Goal: Task Accomplishment & Management: Use online tool/utility

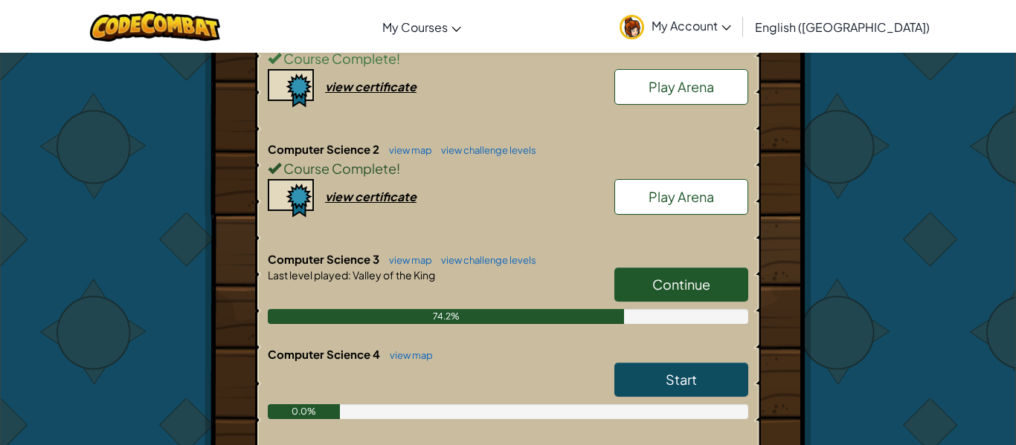
scroll to position [406, 0]
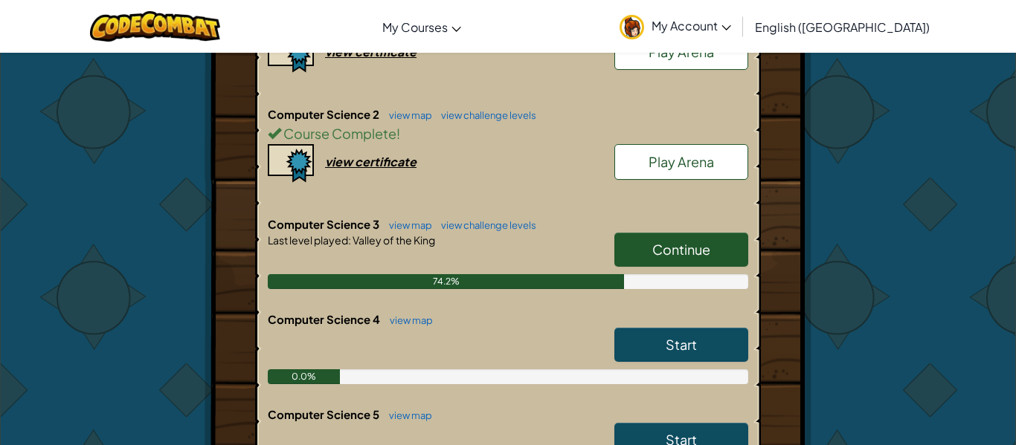
click at [652, 242] on span "Continue" at bounding box center [681, 249] width 58 height 17
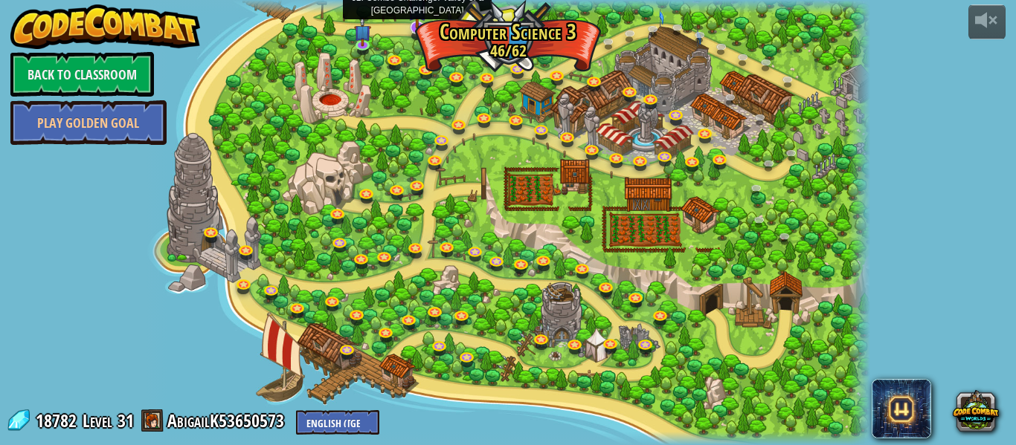
click at [413, 22] on img at bounding box center [417, 6] width 19 height 45
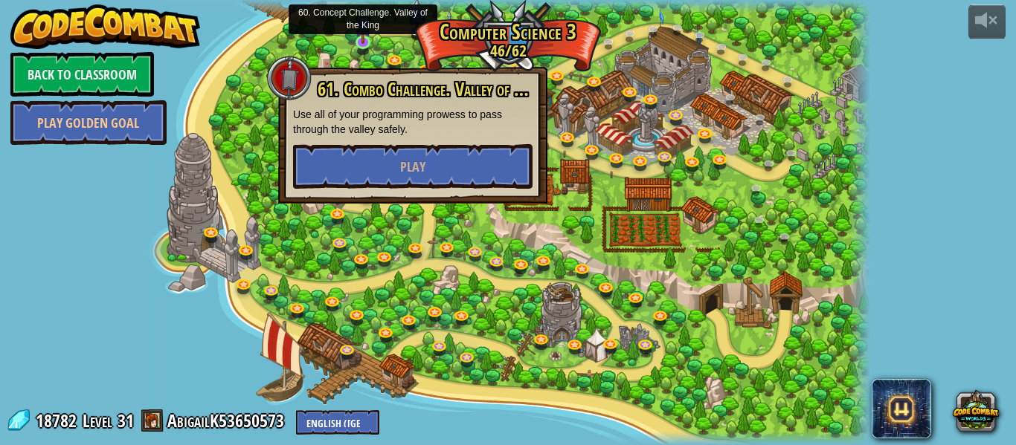
click at [365, 35] on img at bounding box center [363, 23] width 17 height 39
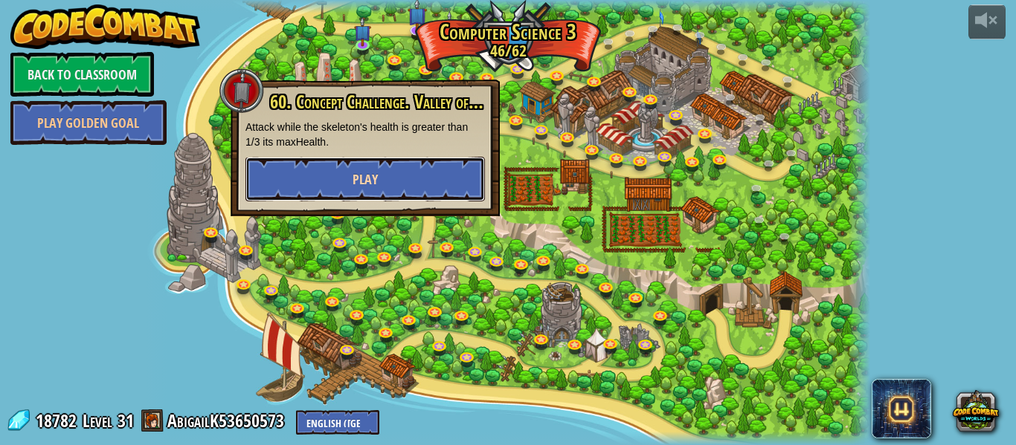
click at [432, 168] on button "Play" at bounding box center [364, 179] width 239 height 45
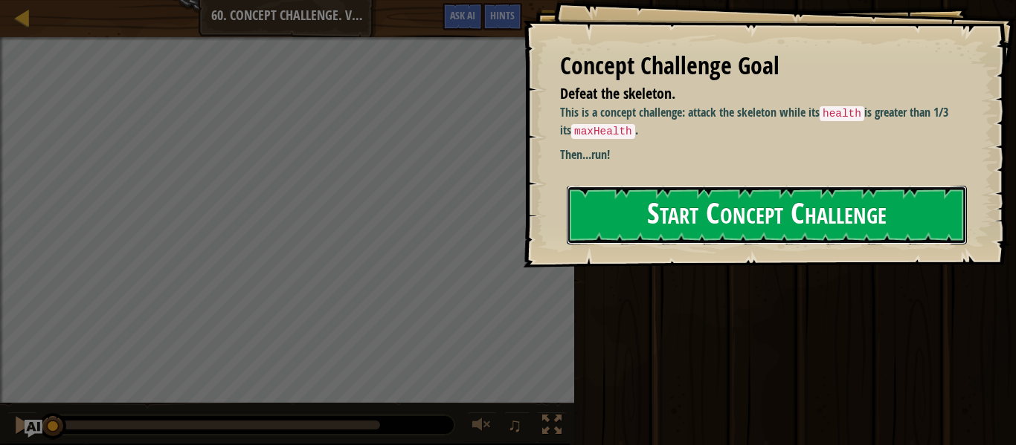
click at [751, 225] on button "Start Concept Challenge" at bounding box center [767, 215] width 400 height 59
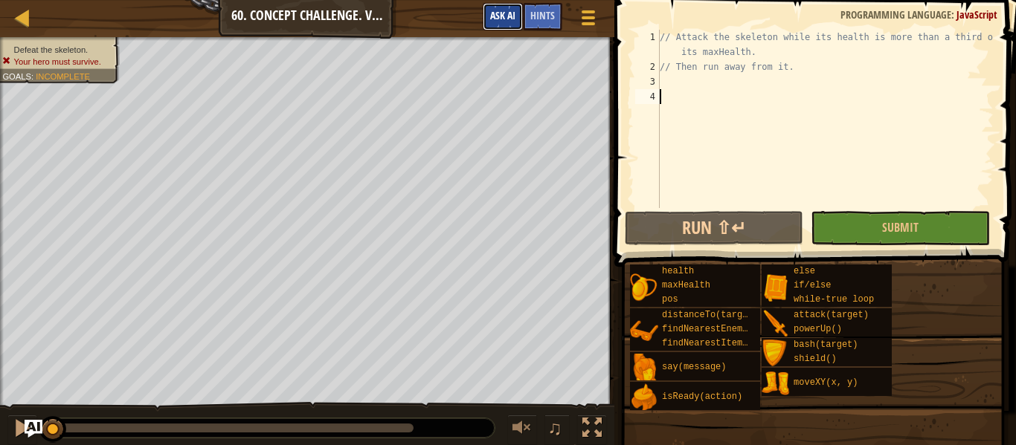
click at [521, 25] on button "Ask AI" at bounding box center [503, 17] width 40 height 28
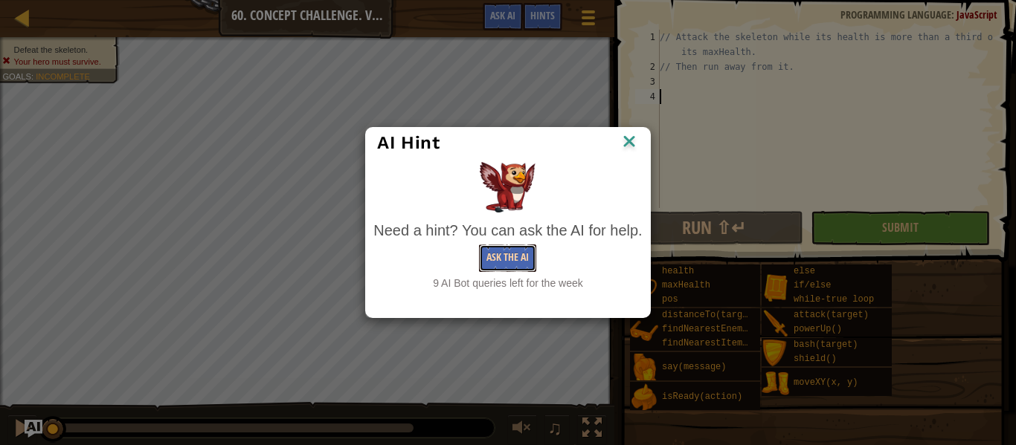
click at [508, 257] on button "Ask the AI" at bounding box center [507, 259] width 57 height 28
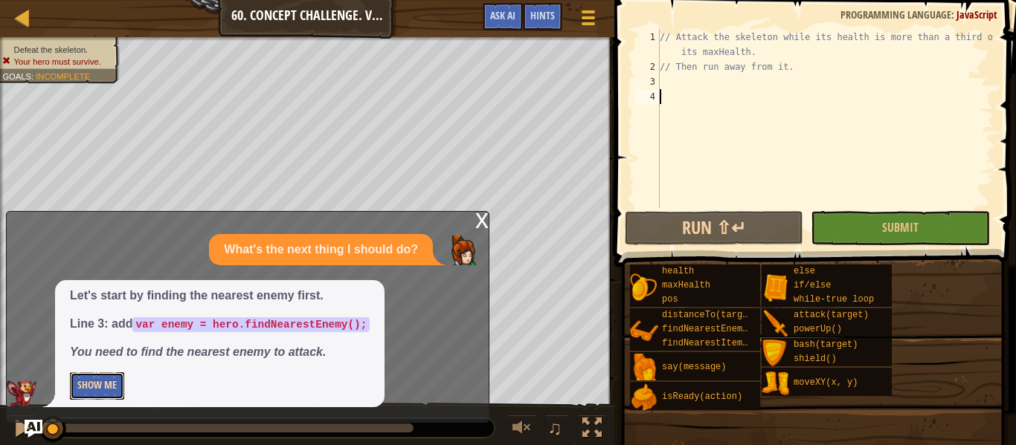
click at [108, 388] on button "Show Me" at bounding box center [97, 387] width 54 height 28
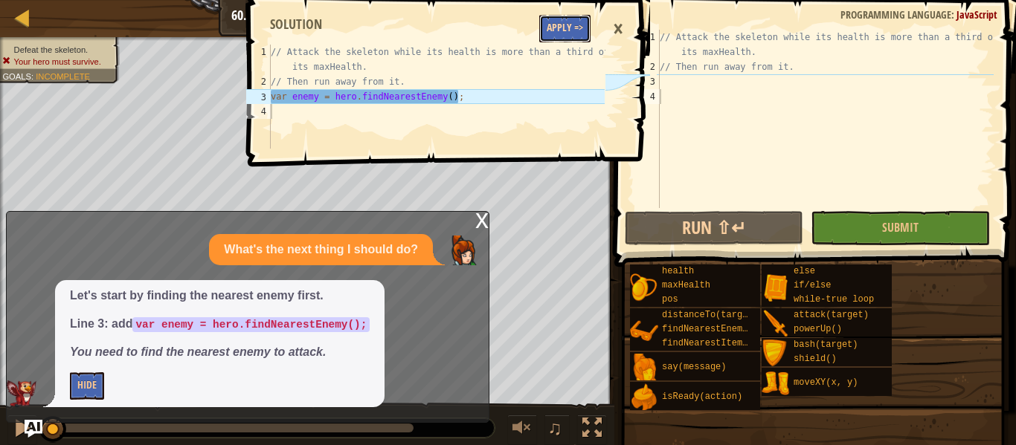
click at [551, 25] on button "Apply =>" at bounding box center [564, 29] width 51 height 28
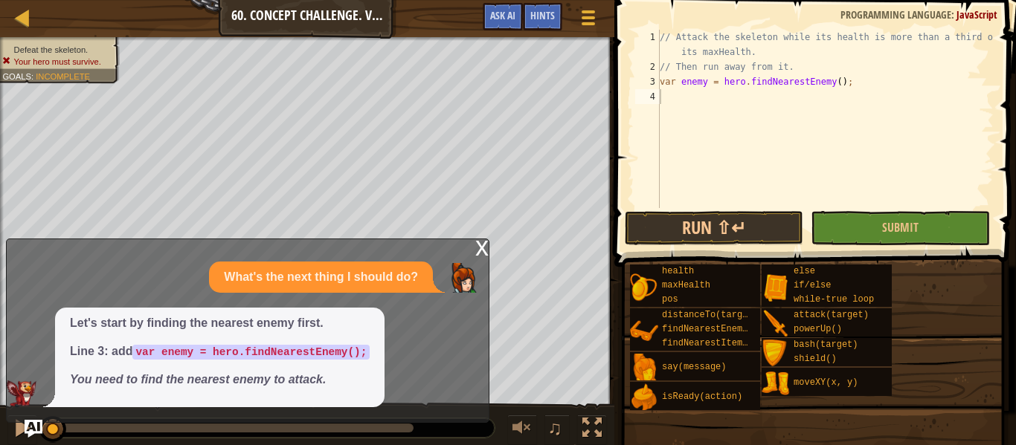
click at [484, 239] on div "x What's the next thing I should do? Let's start by finding the nearest enemy f…" at bounding box center [247, 331] width 483 height 184
click at [480, 242] on div "x" at bounding box center [481, 246] width 13 height 15
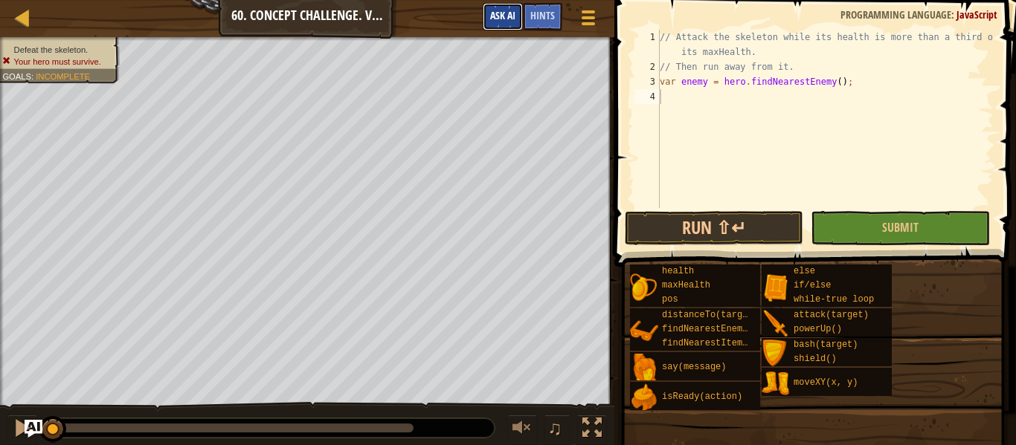
click at [500, 15] on span "Ask AI" at bounding box center [502, 15] width 25 height 14
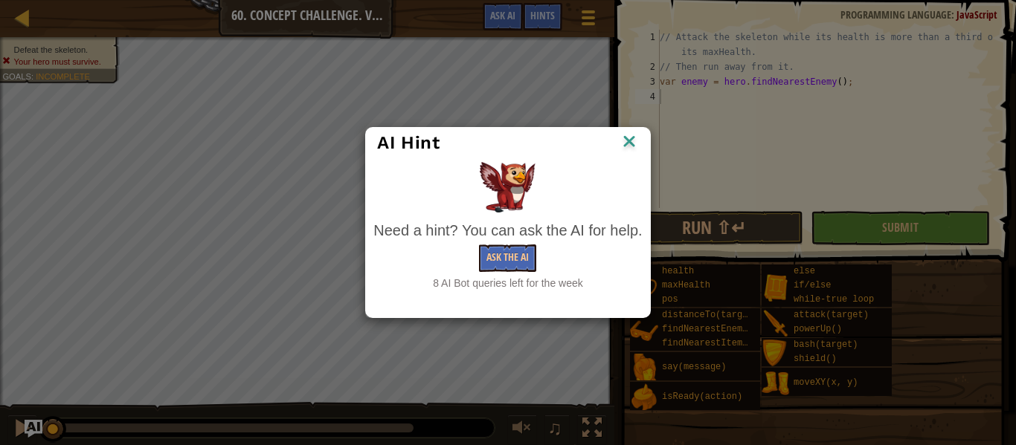
click at [497, 276] on div "8 AI Bot queries left for the week" at bounding box center [507, 283] width 268 height 15
click at [492, 240] on div "Need a hint? You can ask the AI for help." at bounding box center [507, 231] width 268 height 22
click at [496, 253] on button "Ask the AI" at bounding box center [507, 259] width 57 height 28
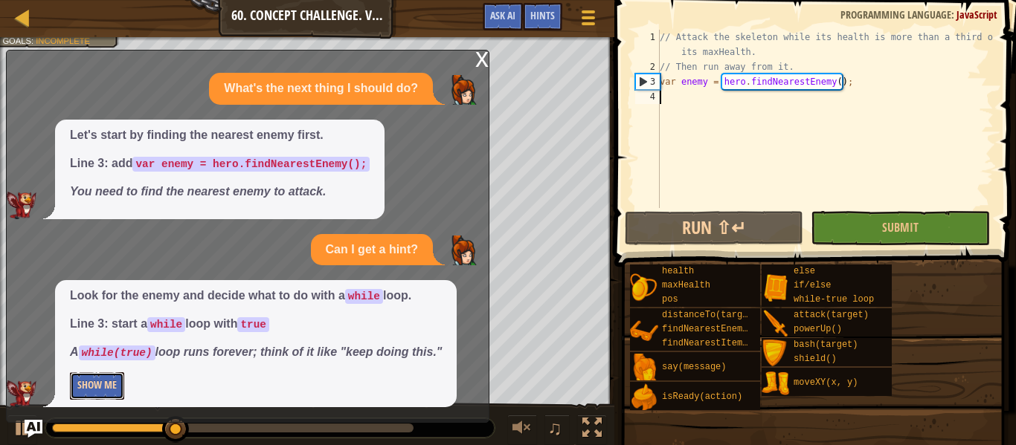
click at [88, 385] on button "Show Me" at bounding box center [97, 387] width 54 height 28
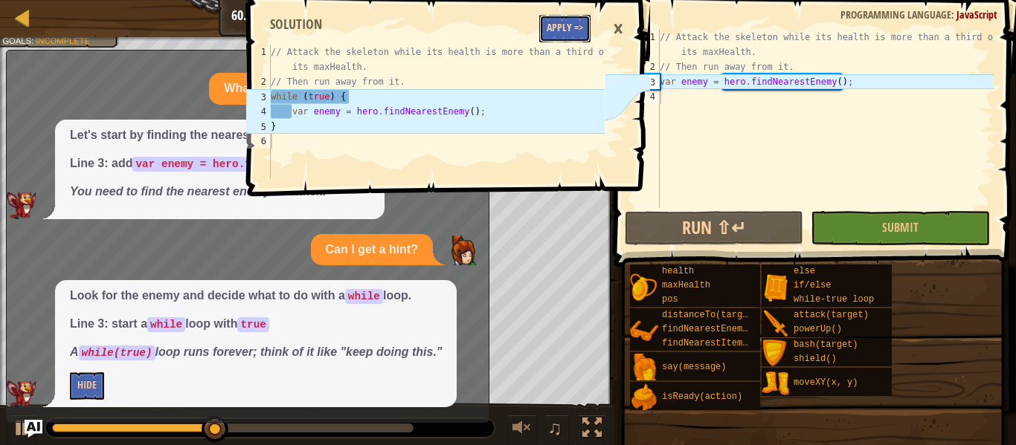
click at [576, 32] on button "Apply =>" at bounding box center [564, 29] width 51 height 28
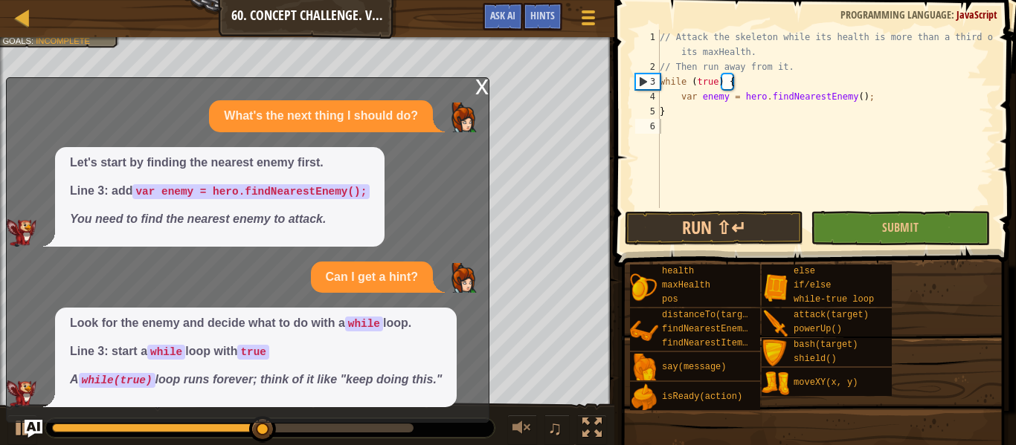
click at [482, 87] on div "x" at bounding box center [481, 85] width 13 height 15
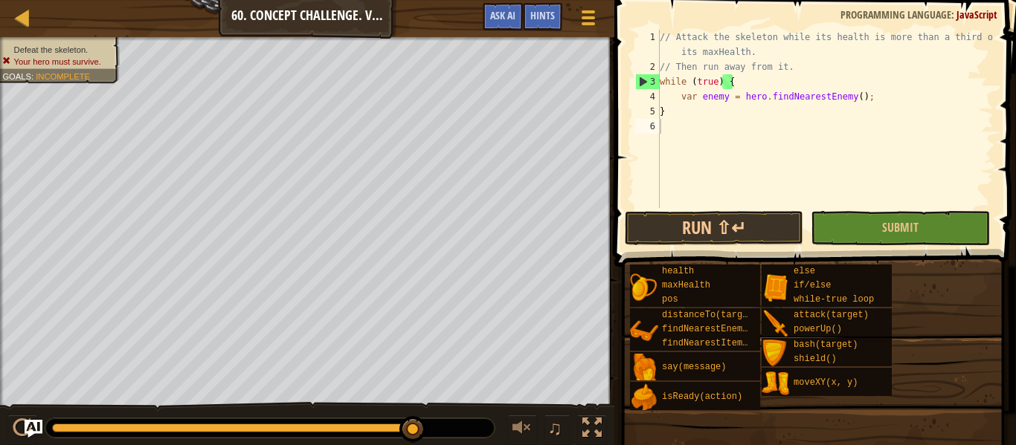
click at [538, 33] on div "Game Menu Done Hints Ask AI" at bounding box center [541, 20] width 132 height 35
click at [506, 22] on button "Ask AI" at bounding box center [503, 17] width 40 height 28
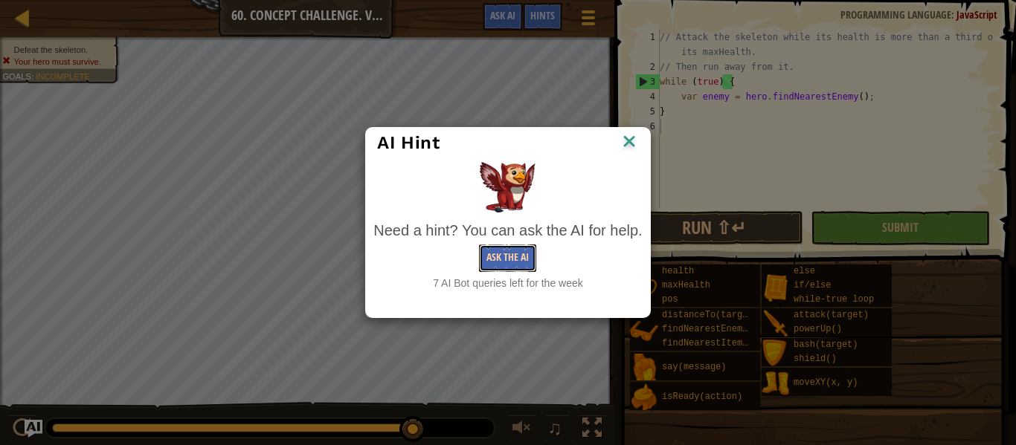
click at [515, 256] on button "Ask the AI" at bounding box center [507, 259] width 57 height 28
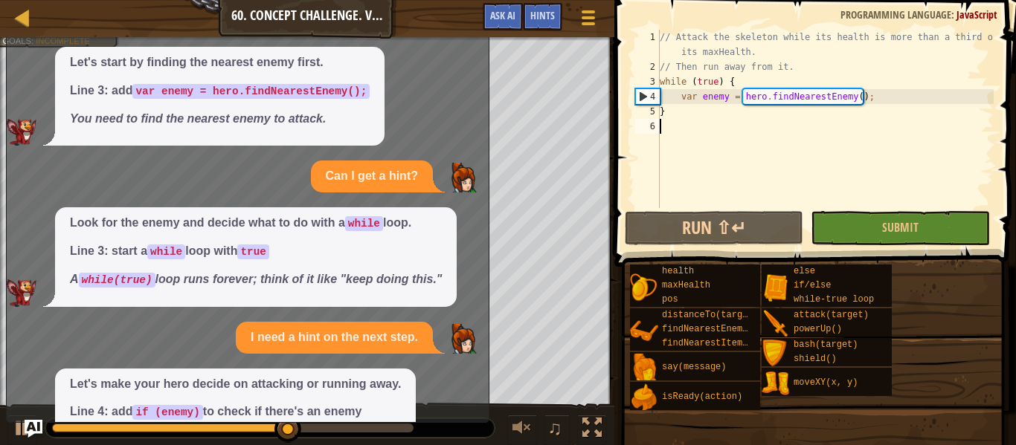
scroll to position [90, 0]
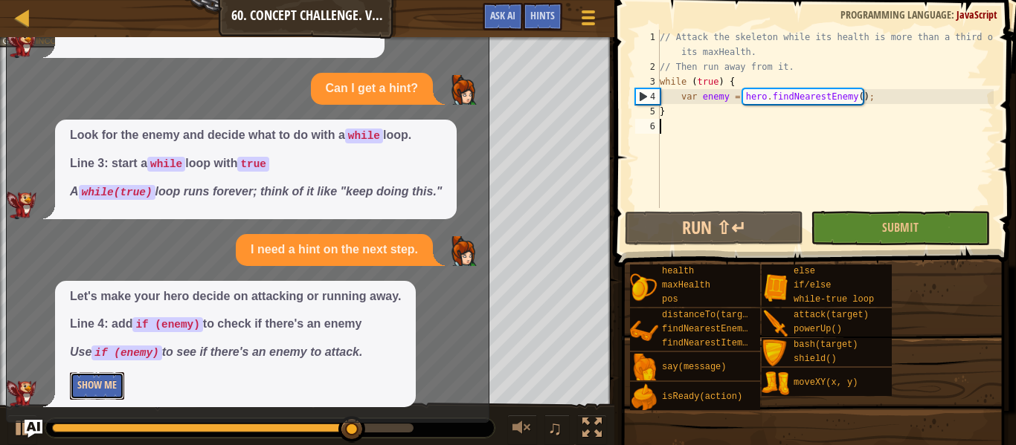
click at [103, 379] on button "Show Me" at bounding box center [97, 387] width 54 height 28
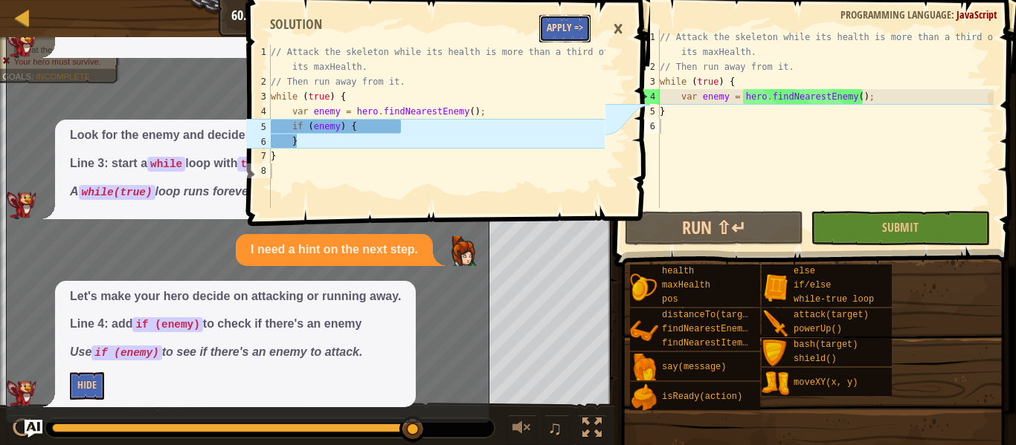
click at [585, 29] on button "Apply =>" at bounding box center [564, 29] width 51 height 28
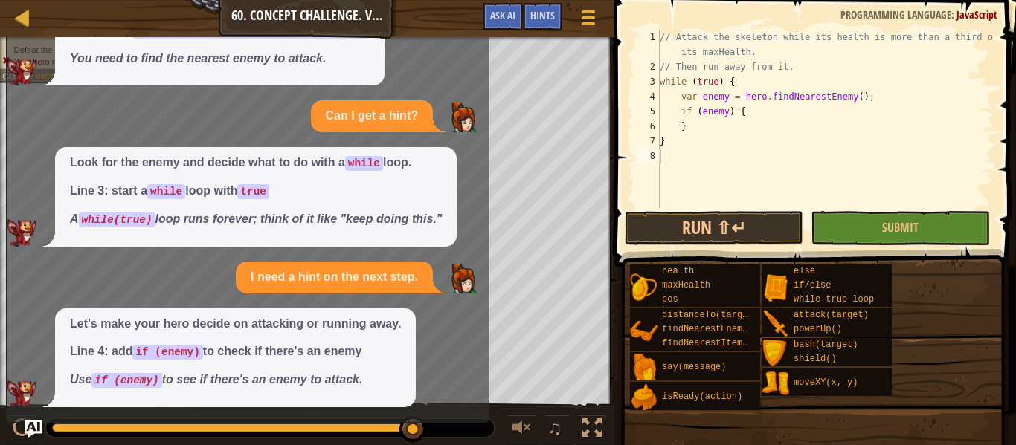
scroll to position [0, 0]
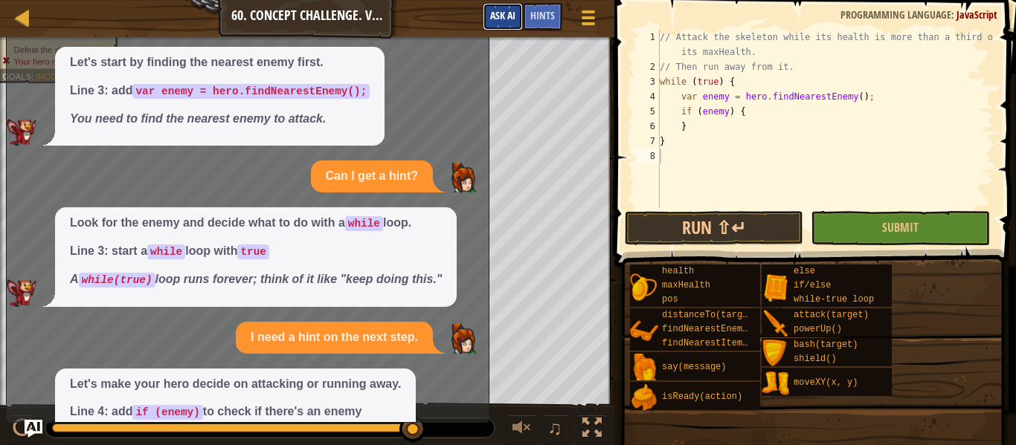
click at [505, 21] on span "Ask AI" at bounding box center [502, 15] width 25 height 14
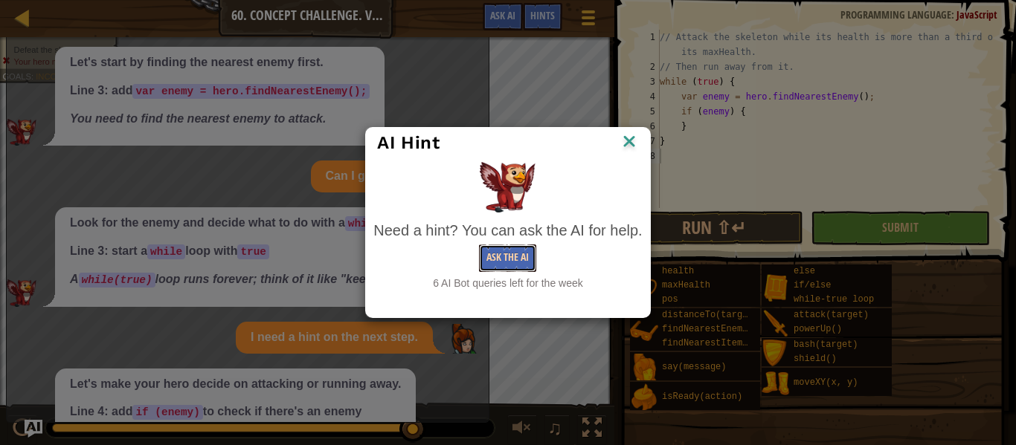
click at [521, 267] on button "Ask the AI" at bounding box center [507, 259] width 57 height 28
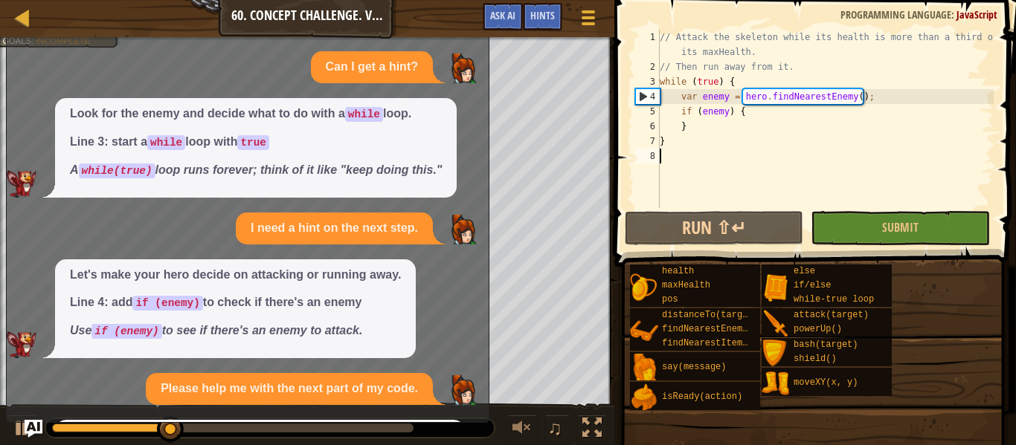
scroll to position [252, 0]
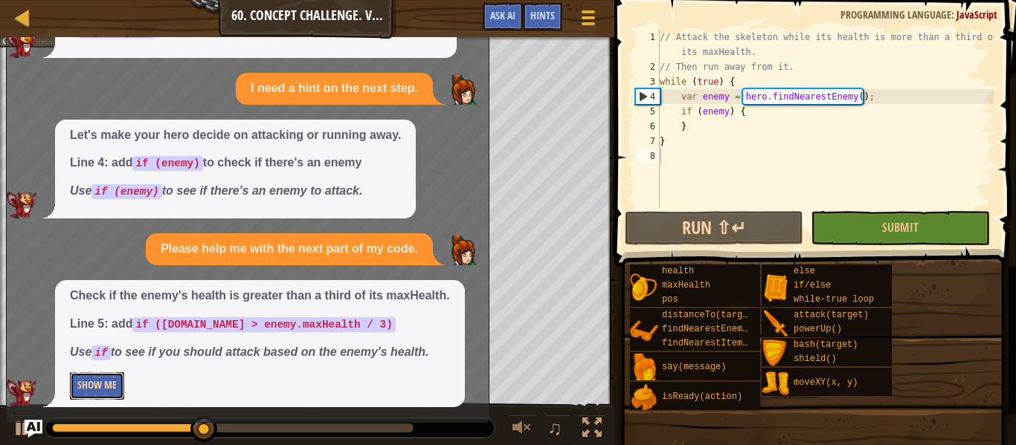
click at [116, 390] on button "Show Me" at bounding box center [97, 387] width 54 height 28
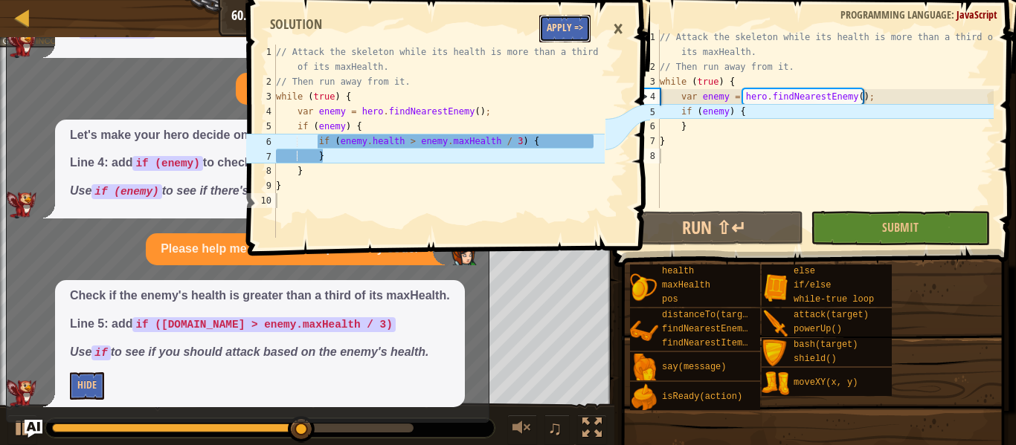
click at [561, 23] on button "Apply =>" at bounding box center [564, 29] width 51 height 28
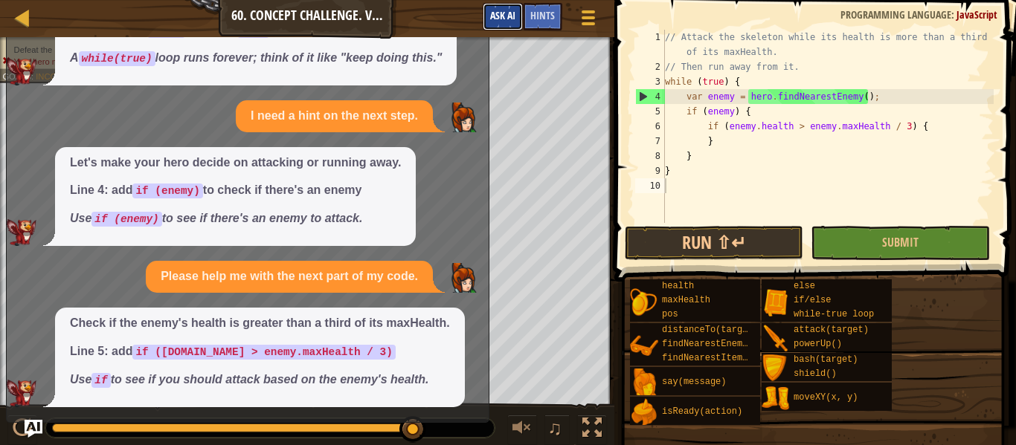
click at [509, 12] on span "Ask AI" at bounding box center [502, 15] width 25 height 14
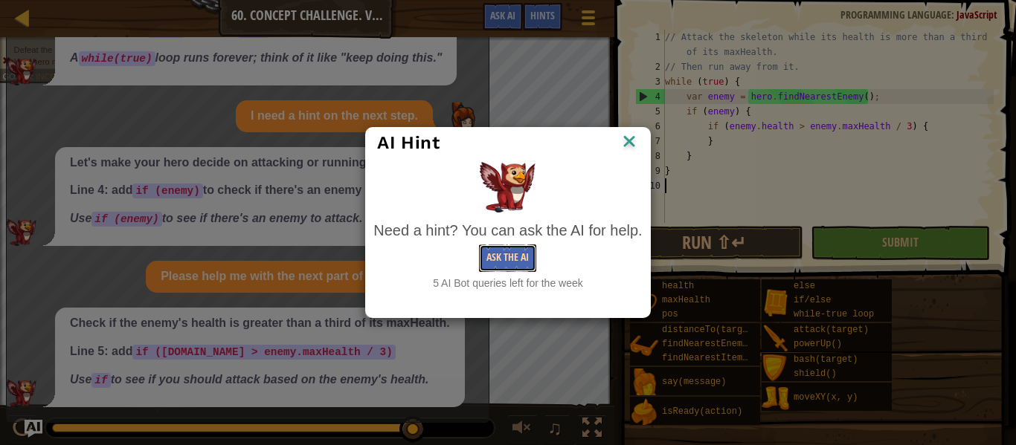
click at [507, 248] on button "Ask the AI" at bounding box center [507, 259] width 57 height 28
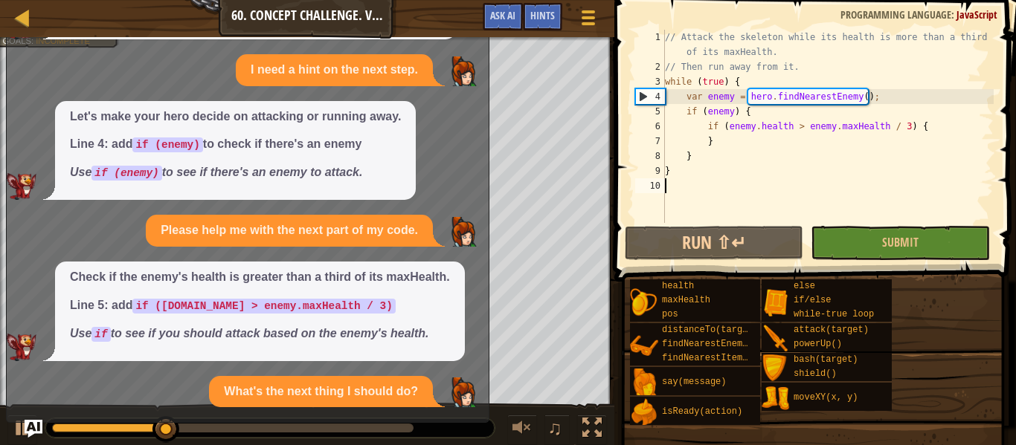
scroll to position [413, 0]
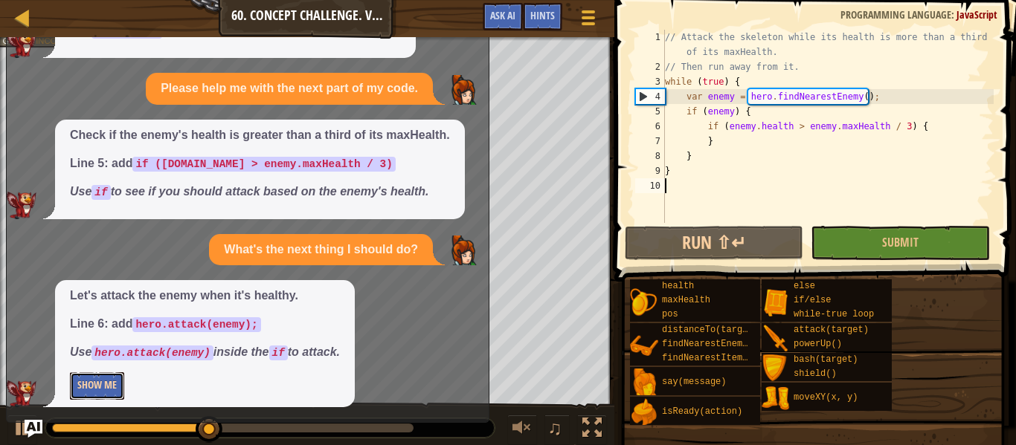
click at [102, 386] on button "Show Me" at bounding box center [97, 387] width 54 height 28
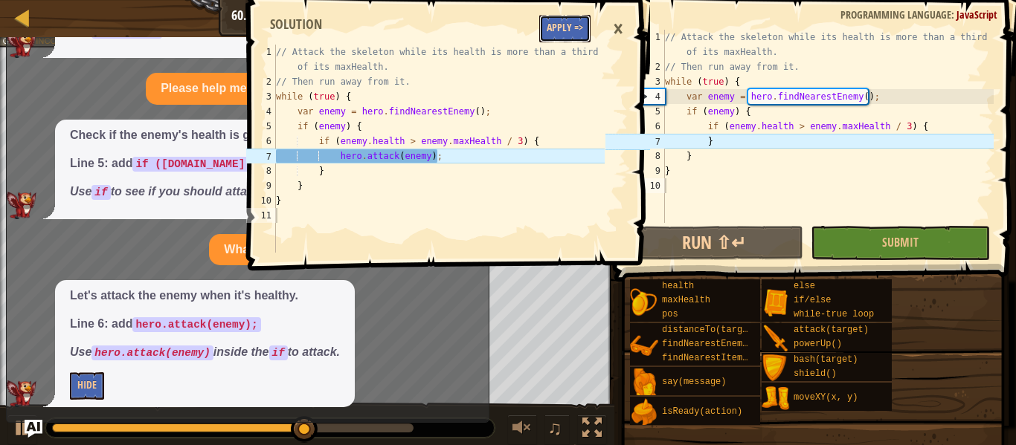
click at [561, 32] on button "Apply =>" at bounding box center [564, 29] width 51 height 28
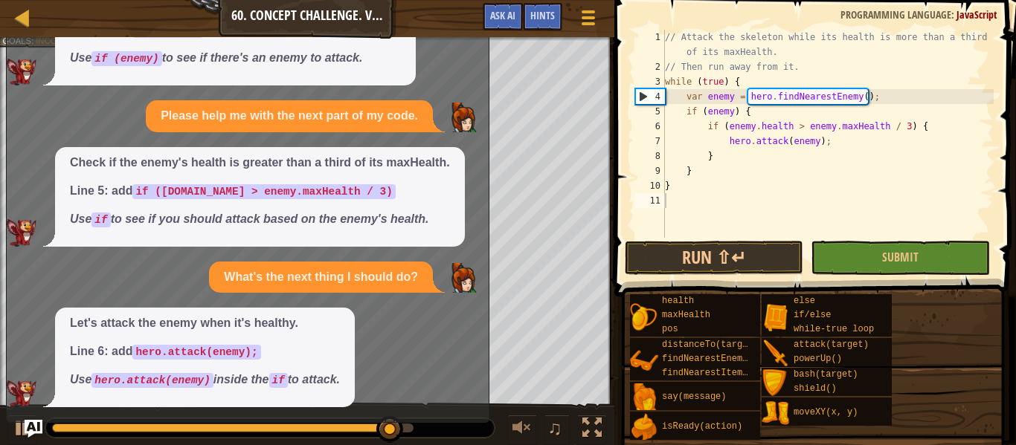
scroll to position [0, 0]
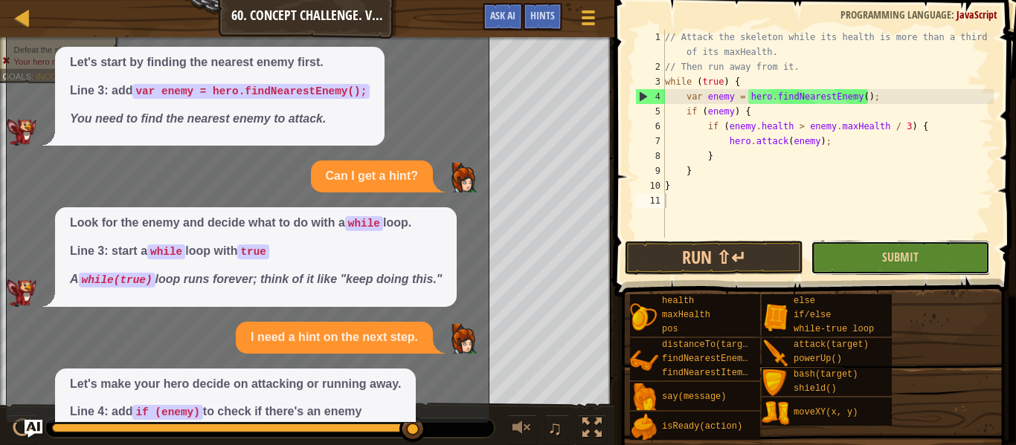
click at [961, 258] on button "Submit" at bounding box center [900, 258] width 178 height 34
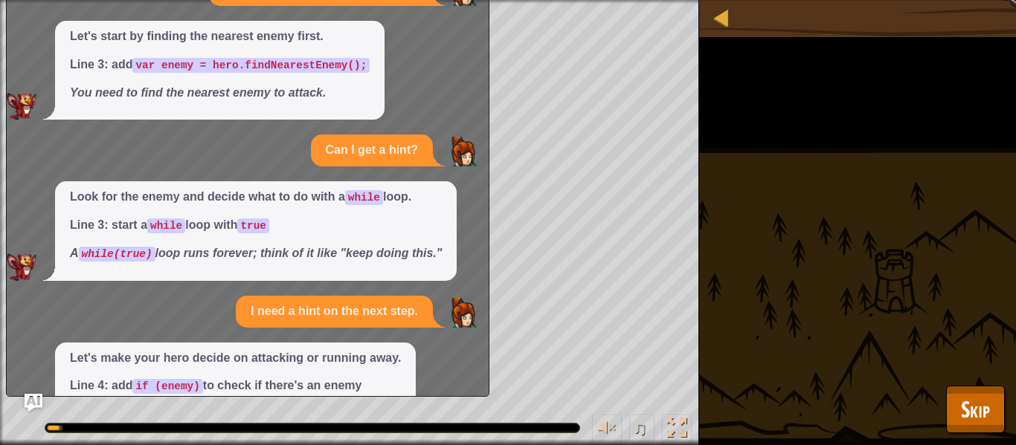
click at [975, 443] on div "Defeat the skeleton. Your hero must survive. Goals : Running... ♫ Anya 684 x: 1…" at bounding box center [508, 222] width 1016 height 445
click at [973, 434] on div "Defeat the skeleton. Your hero must survive. Goals : Running... ♫ Anya 684 x: 1…" at bounding box center [508, 222] width 1016 height 445
click at [970, 431] on button "Skip" at bounding box center [975, 410] width 59 height 48
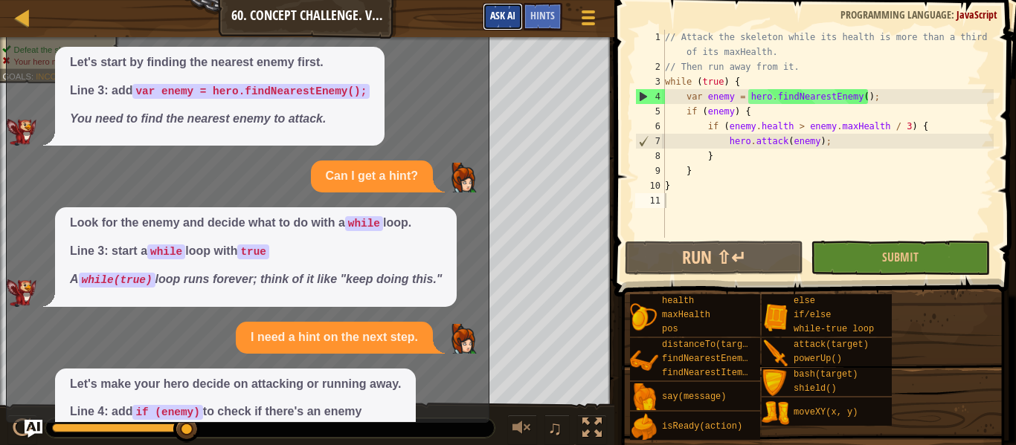
click at [504, 18] on span "Ask AI" at bounding box center [502, 15] width 25 height 14
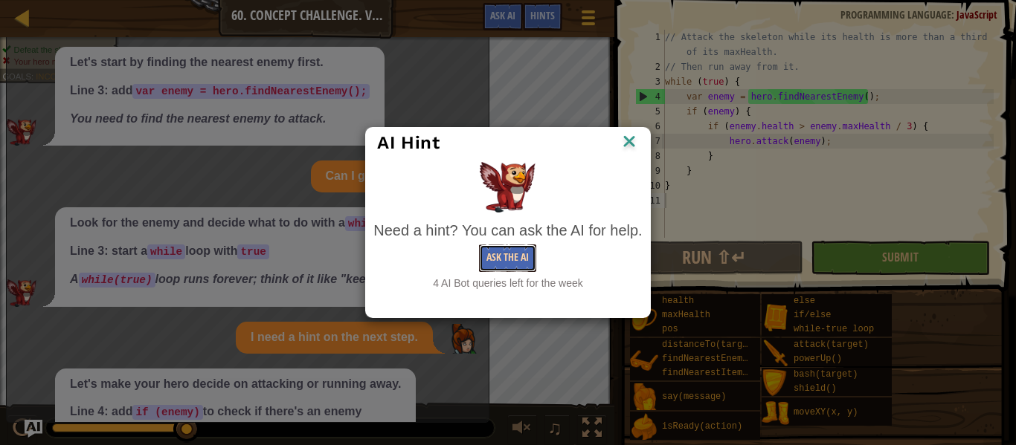
click at [498, 263] on button "Ask the AI" at bounding box center [507, 259] width 57 height 28
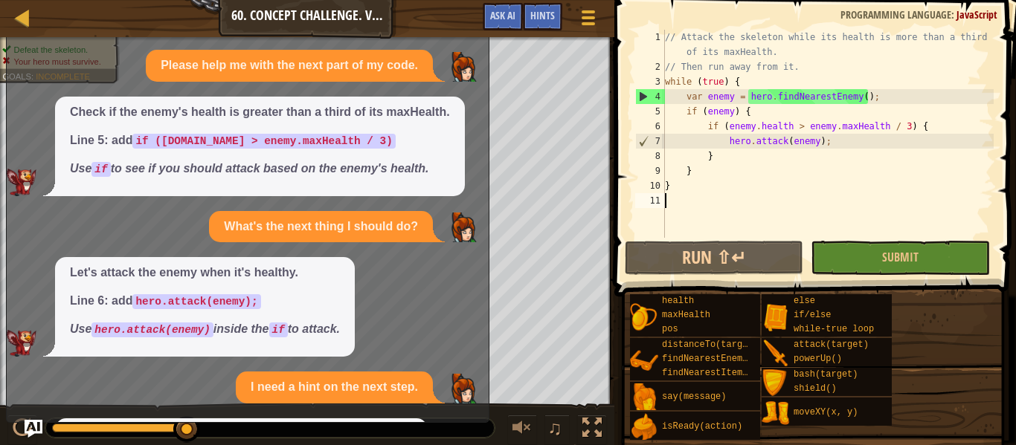
scroll to position [575, 0]
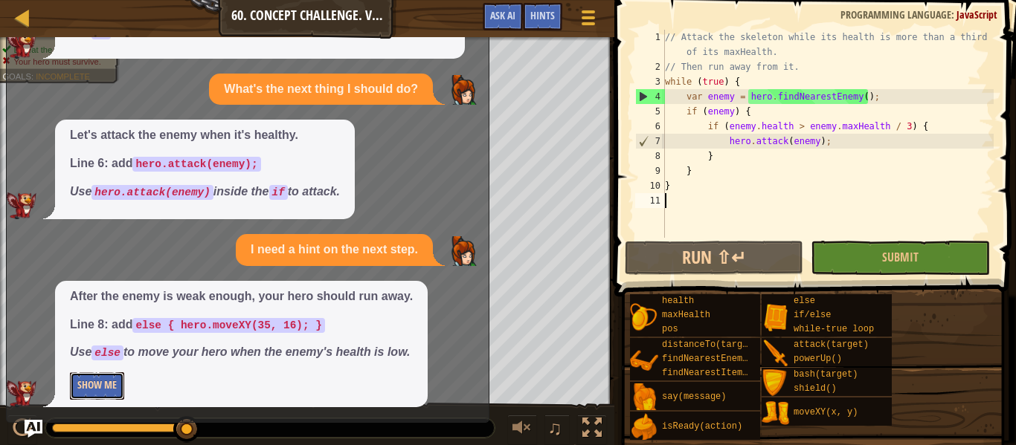
click at [101, 379] on button "Show Me" at bounding box center [97, 387] width 54 height 28
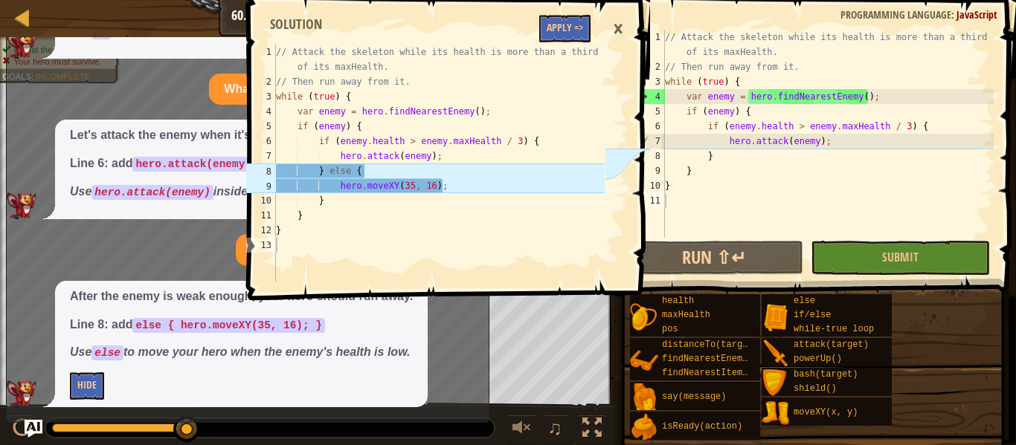
click at [569, 43] on span at bounding box center [449, 129] width 413 height 344
click at [564, 28] on button "Apply =>" at bounding box center [564, 29] width 51 height 28
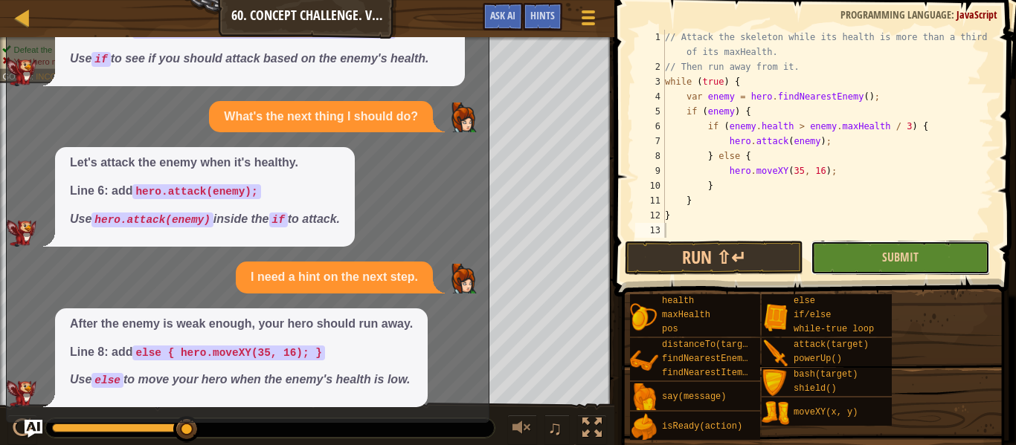
click at [893, 271] on button "Submit" at bounding box center [900, 258] width 178 height 34
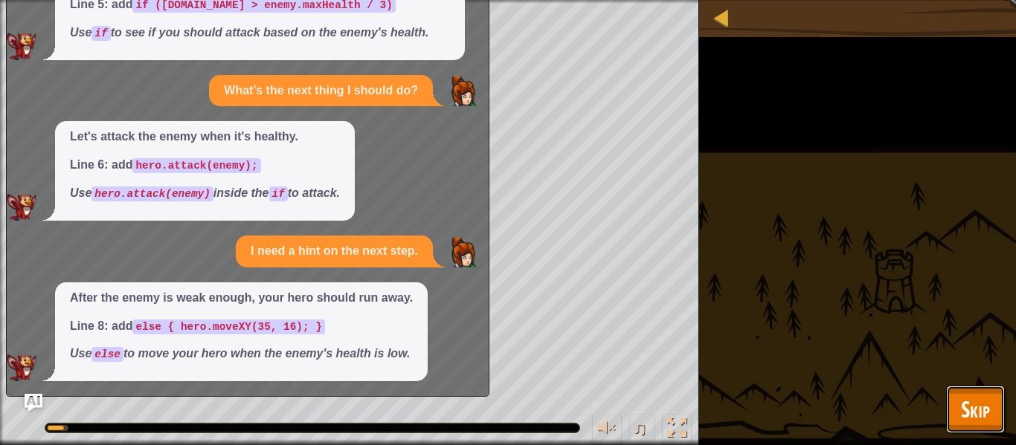
click at [970, 408] on span "Skip" at bounding box center [975, 409] width 29 height 30
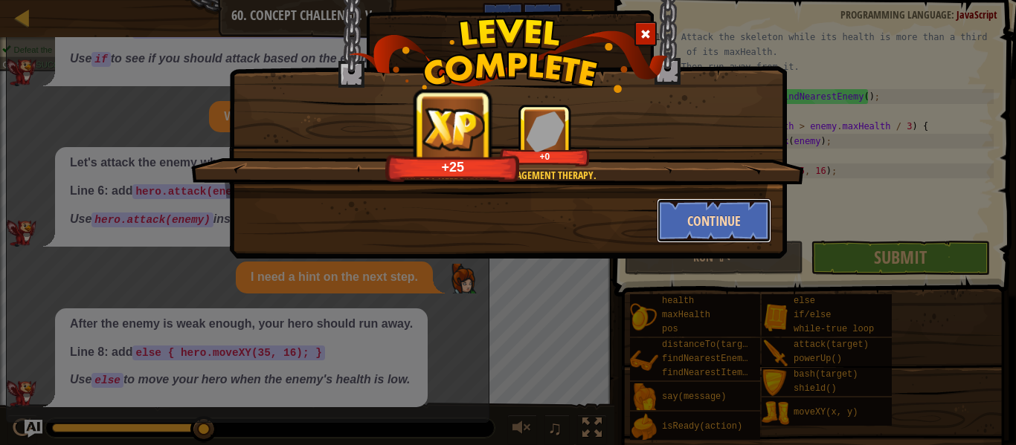
click at [708, 220] on button "Continue" at bounding box center [714, 221] width 115 height 45
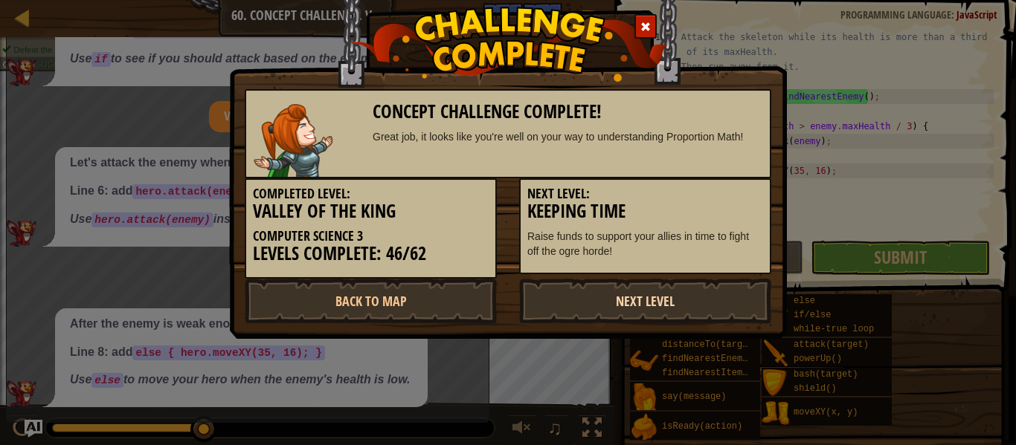
click at [729, 314] on link "Next Level" at bounding box center [645, 301] width 252 height 45
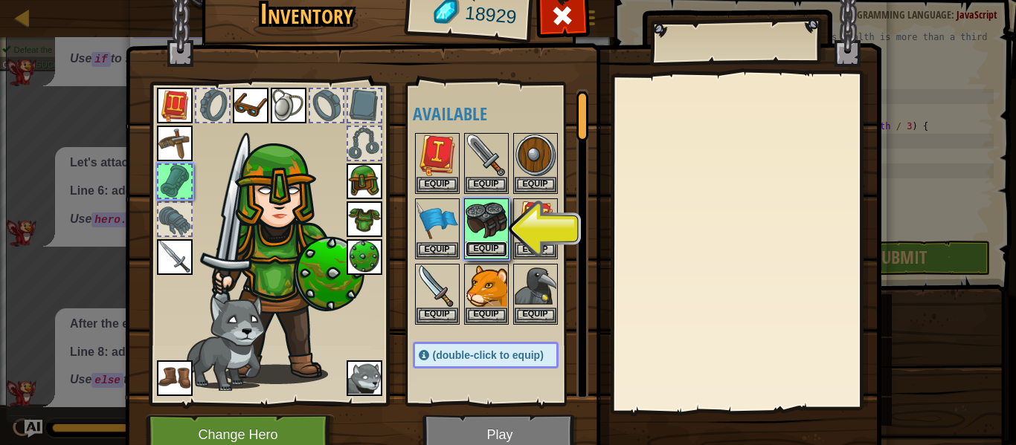
click at [483, 253] on button "Equip" at bounding box center [487, 250] width 42 height 16
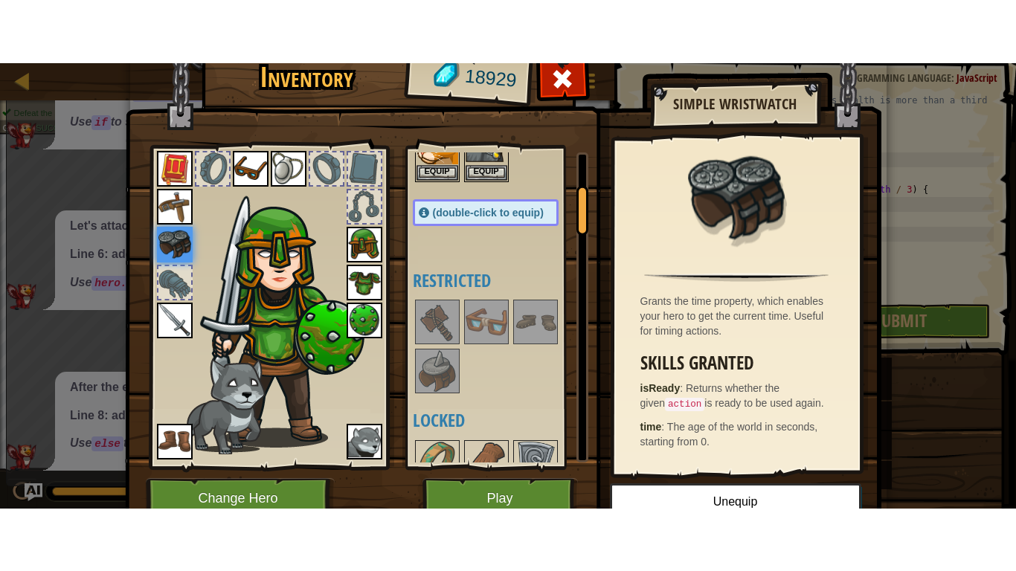
scroll to position [211, 0]
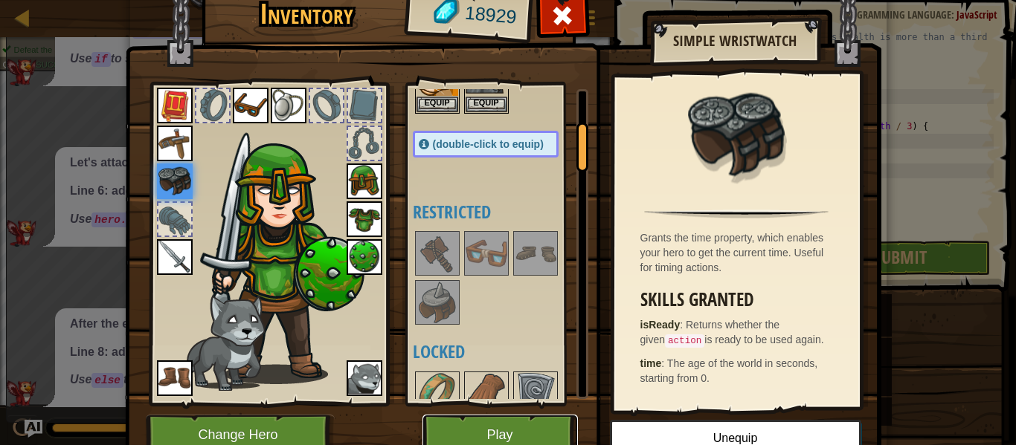
click at [506, 422] on button "Play" at bounding box center [499, 435] width 155 height 41
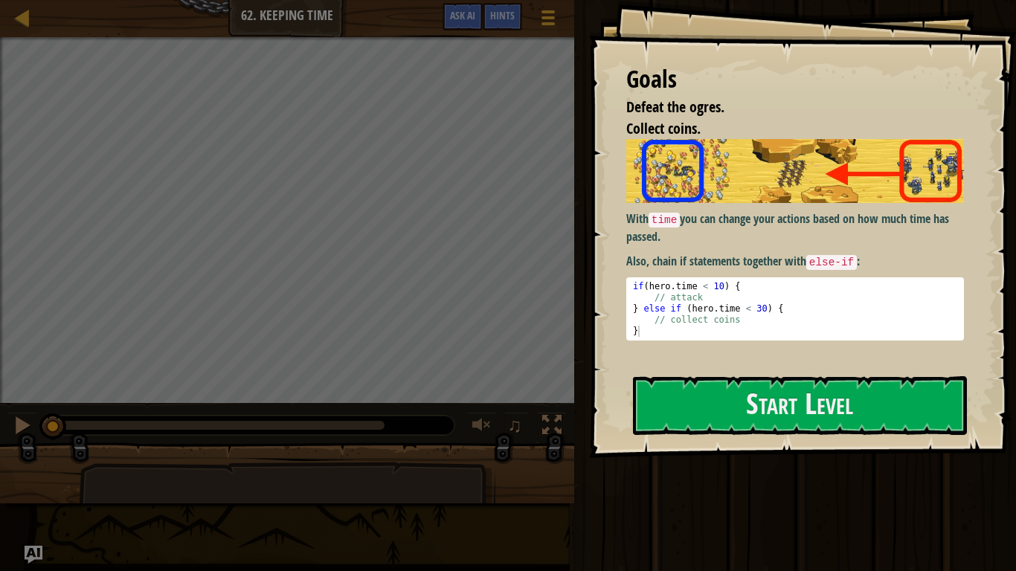
drag, startPoint x: 628, startPoint y: 287, endPoint x: 663, endPoint y: 324, distance: 50.5
click at [663, 324] on pre "1 2 3 4 5 if ( hero . time < 10 ) { // attack } else if ( hero . time < 30 ) { …" at bounding box center [795, 308] width 338 height 63
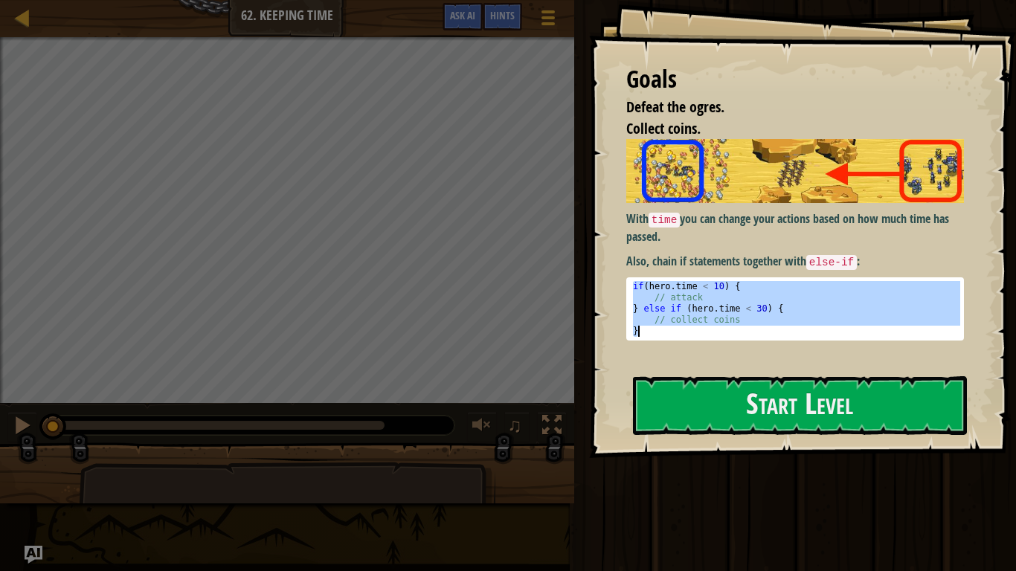
drag, startPoint x: 633, startPoint y: 283, endPoint x: 674, endPoint y: 338, distance: 68.0
click at [674, 338] on pre "if(hero.time < 10) { 1 2 3 4 5 if ( hero . time < 10 ) { // attack } else if ( …" at bounding box center [795, 308] width 338 height 63
type textarea "// collect coins }"
click at [804, 411] on button "Start Level" at bounding box center [800, 405] width 334 height 59
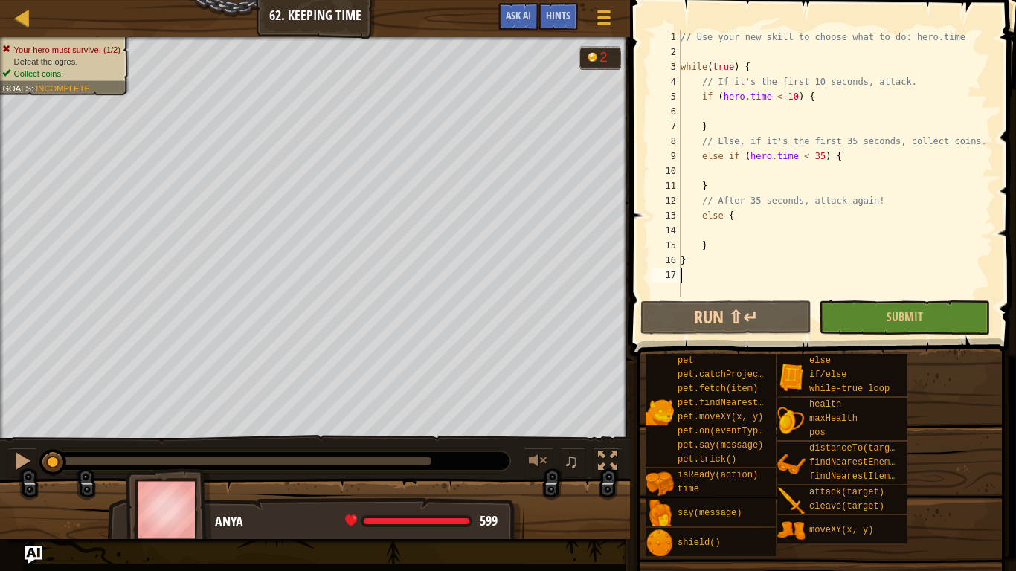
click at [723, 229] on div "// Use your new skill to choose what to do: hero.time while ( true ) { // If it…" at bounding box center [835, 178] width 316 height 297
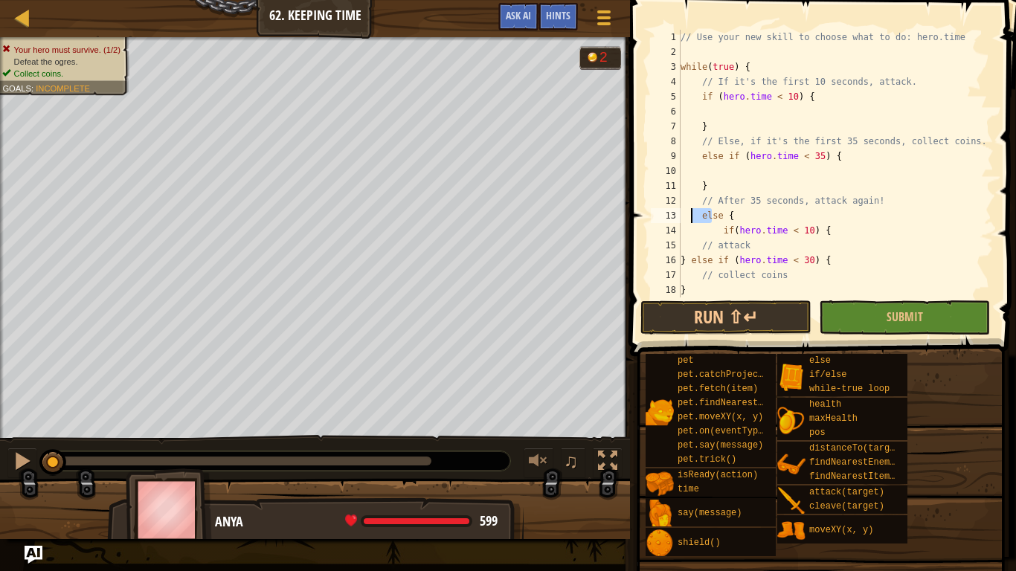
drag, startPoint x: 714, startPoint y: 222, endPoint x: 692, endPoint y: 219, distance: 22.5
click at [692, 219] on div "// Use your new skill to choose what to do: hero.time while ( true ) { // If it…" at bounding box center [835, 178] width 316 height 297
click at [861, 311] on button "Submit" at bounding box center [904, 317] width 171 height 34
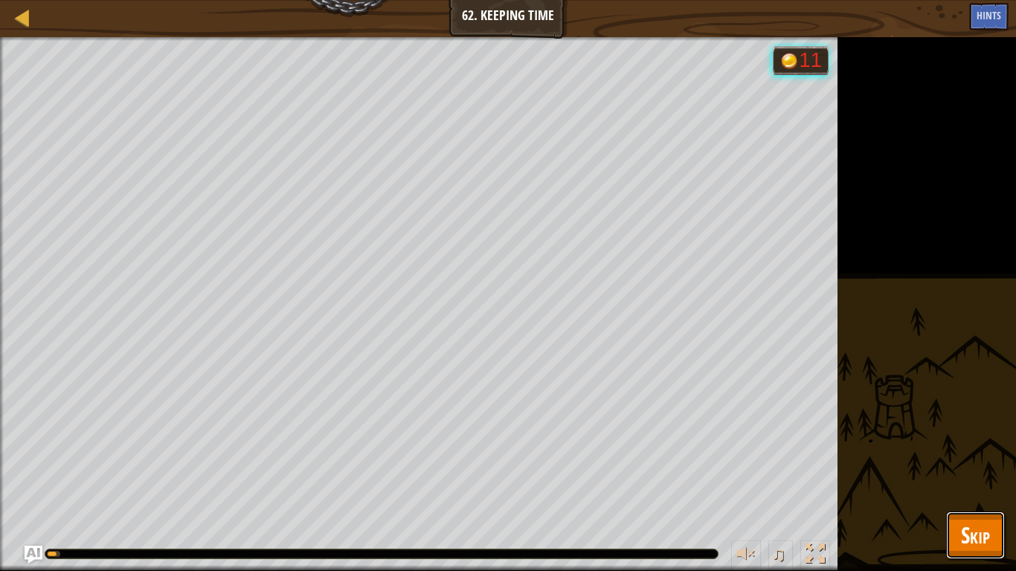
click at [956, 445] on button "Skip" at bounding box center [975, 536] width 59 height 48
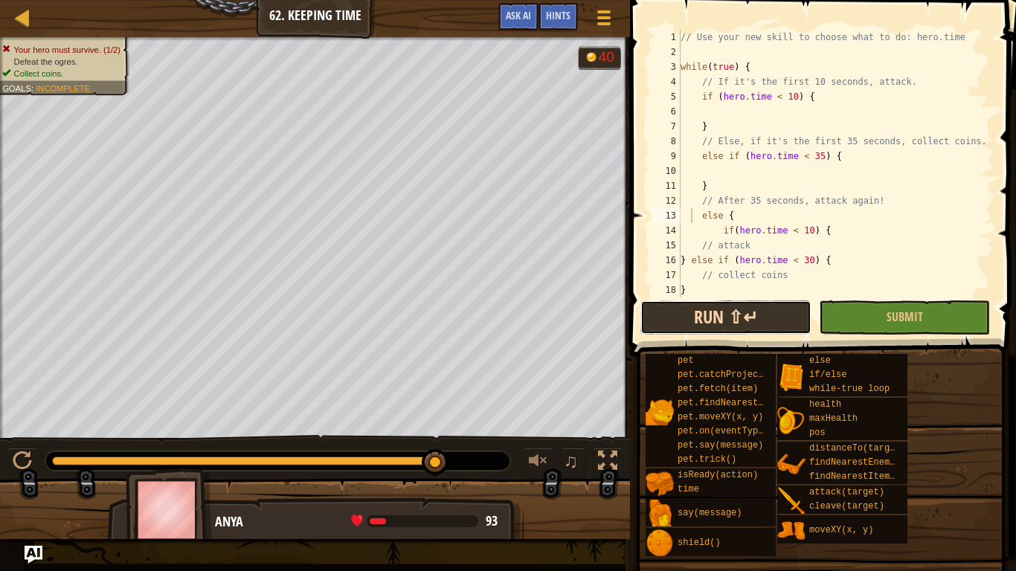
click at [760, 310] on button "Run ⇧↵" at bounding box center [725, 317] width 171 height 34
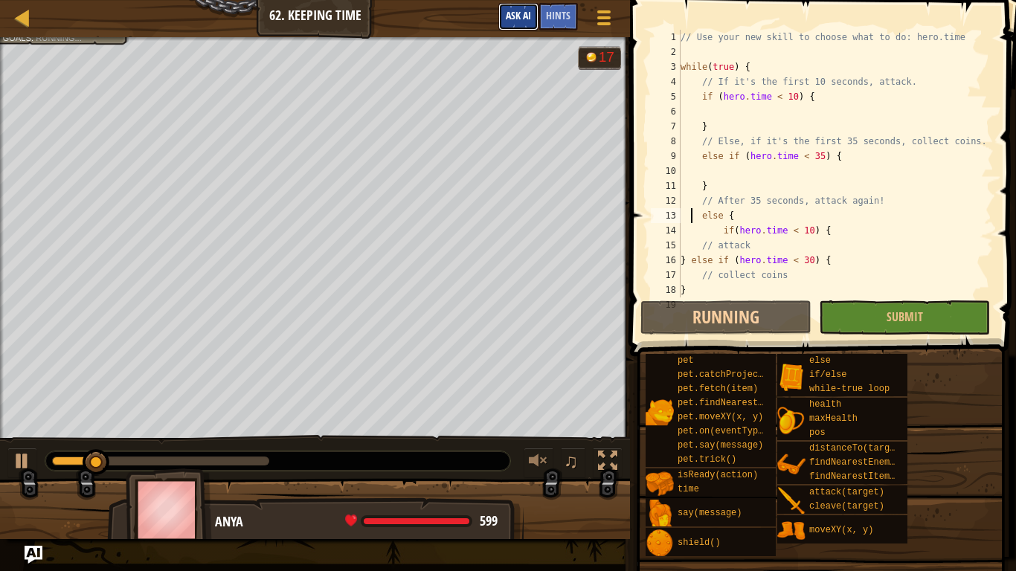
click at [533, 17] on button "Ask AI" at bounding box center [518, 17] width 40 height 28
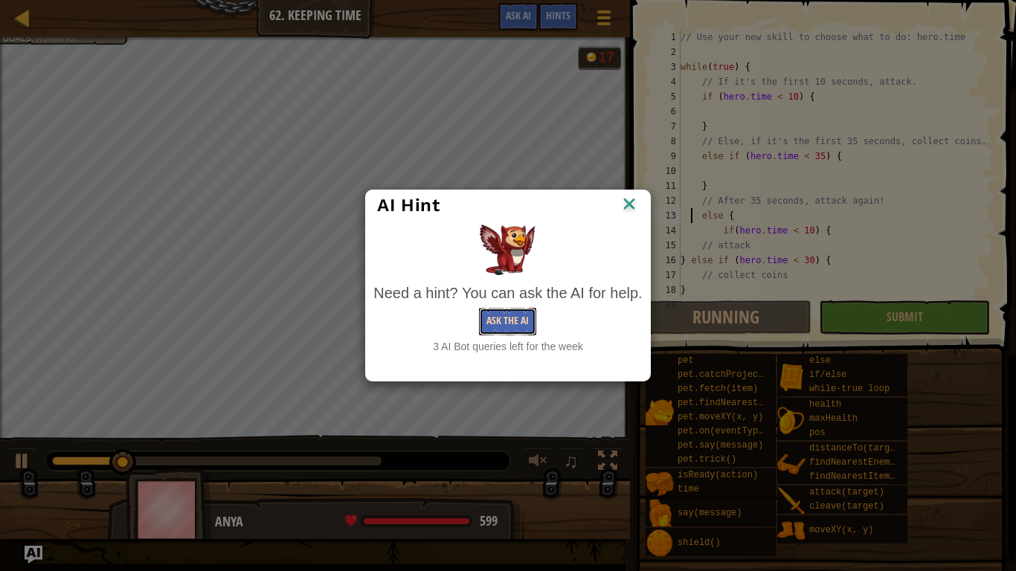
click at [503, 319] on button "Ask the AI" at bounding box center [507, 322] width 57 height 28
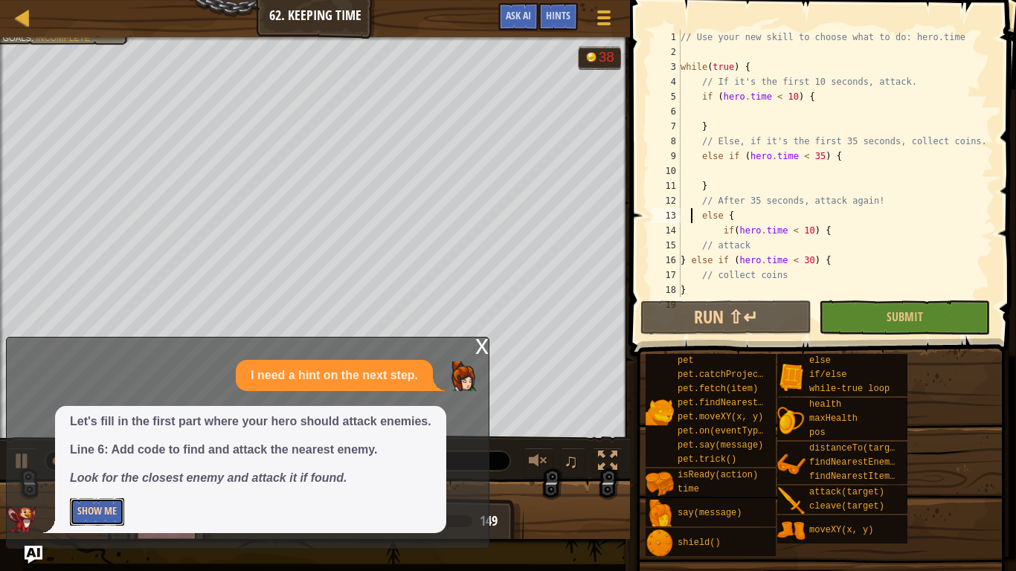
click at [102, 445] on button "Show Me" at bounding box center [97, 512] width 54 height 28
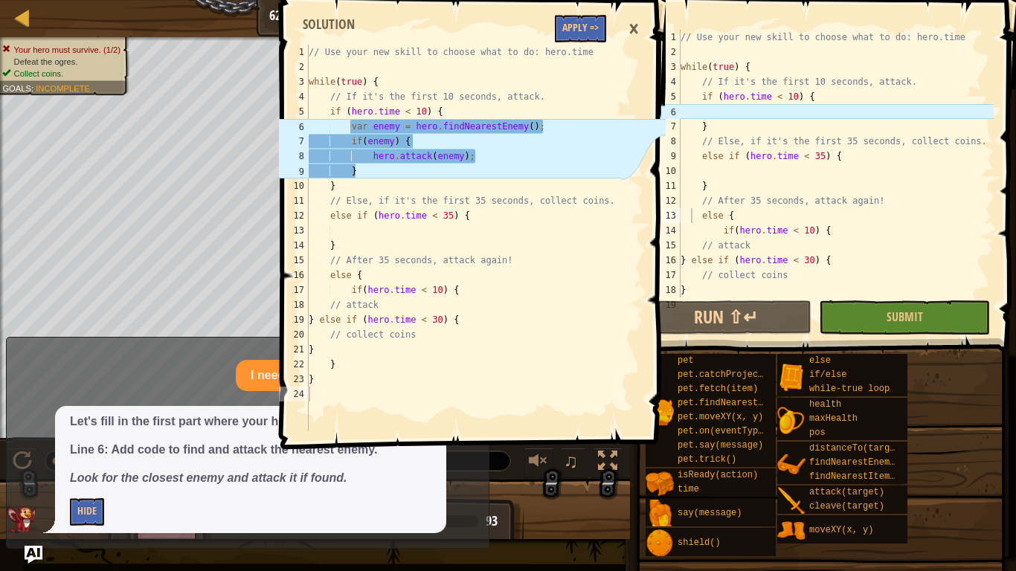
click at [575, 13] on span at bounding box center [475, 203] width 398 height 493
click at [585, 22] on button "Apply =>" at bounding box center [580, 29] width 51 height 28
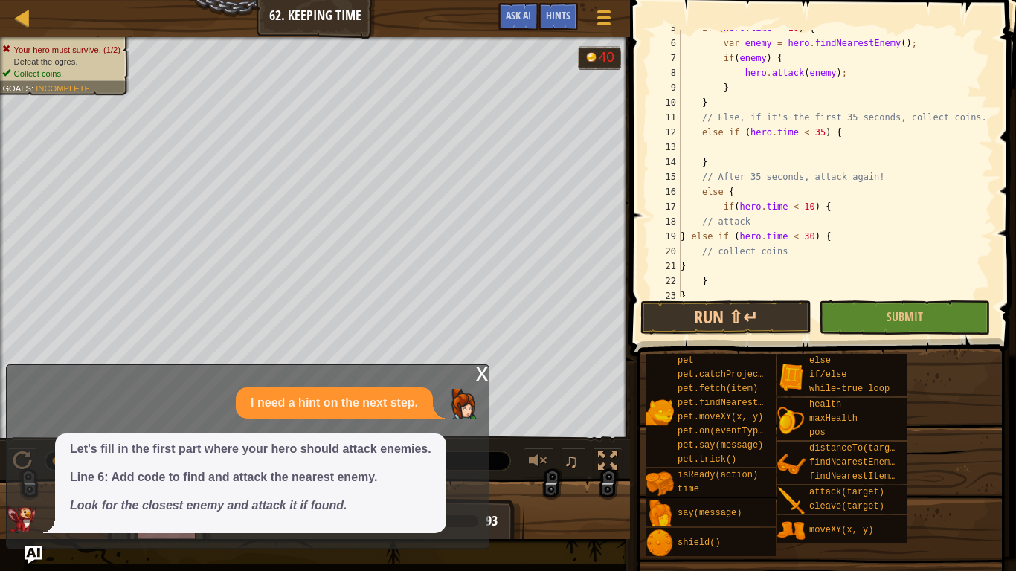
scroll to position [77, 0]
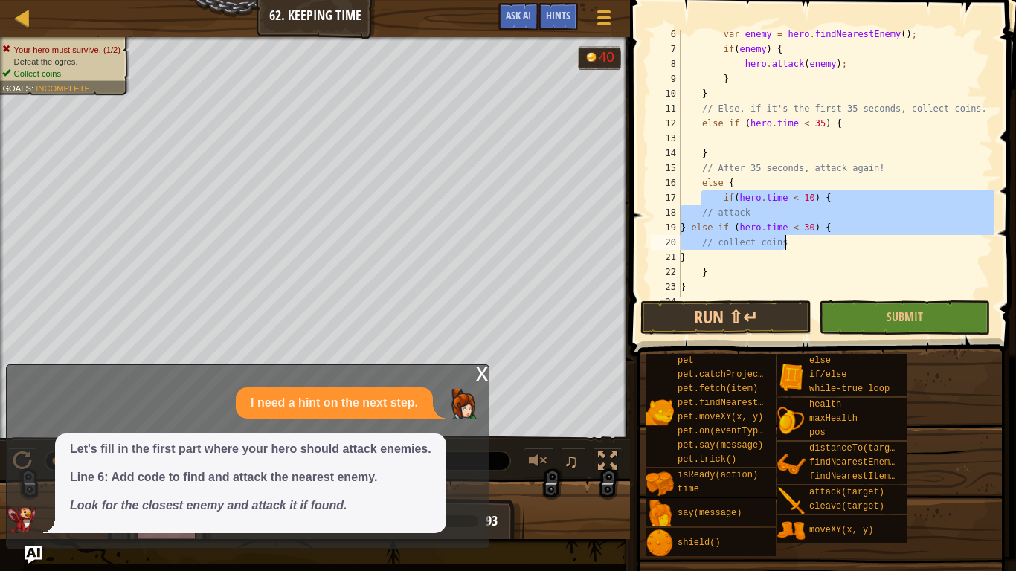
drag, startPoint x: 701, startPoint y: 199, endPoint x: 794, endPoint y: 239, distance: 101.9
click at [794, 239] on div "var enemy = hero . findNearestEnemy ( ) ; if ( enemy ) { hero . attack ( enemy …" at bounding box center [835, 175] width 316 height 297
type textarea "} else if (hero.time < 30) { // collect coins"
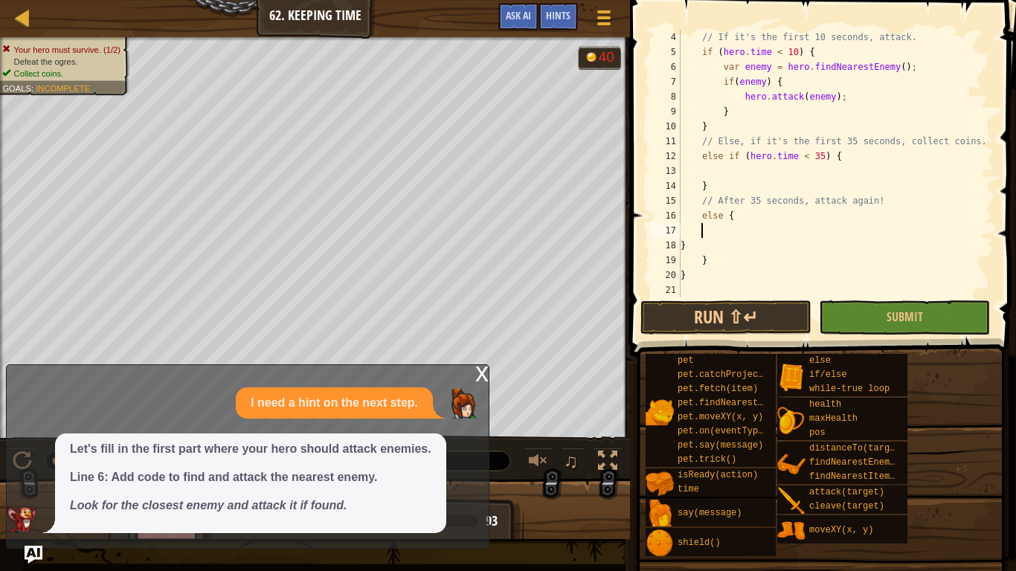
scroll to position [45, 0]
click at [783, 175] on div "// If it's the first 10 seconds, attack. if ( hero . time < 10 ) { var enemy = …" at bounding box center [835, 178] width 316 height 297
paste textarea "}"
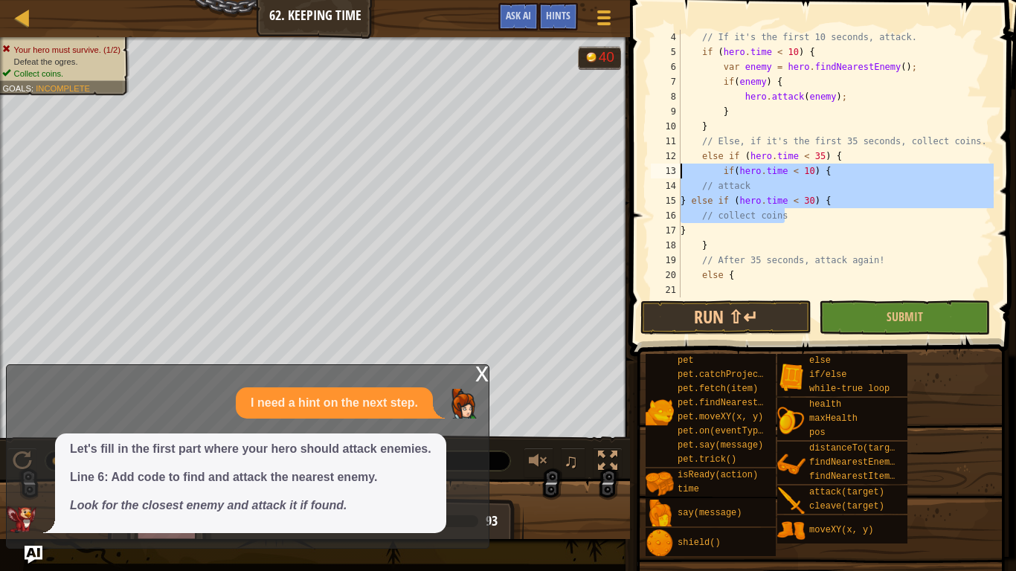
drag, startPoint x: 810, startPoint y: 212, endPoint x: 648, endPoint y: 174, distance: 165.8
click at [648, 174] on div "} 4 5 6 7 8 9 10 11 12 13 14 15 16 17 18 19 20 21 22 // If it's the first 10 se…" at bounding box center [821, 164] width 346 height 268
type textarea "if(hero.time < 10) { // attack"
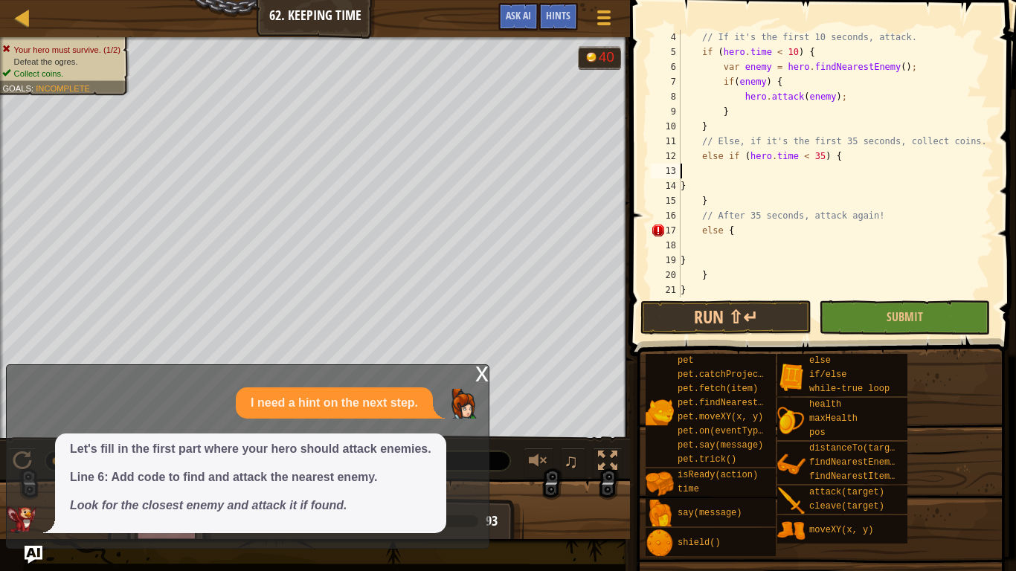
type textarea "}"
click at [740, 179] on div "// If it's the first 10 seconds, attack. if ( hero . time < 10 ) { var enemy = …" at bounding box center [835, 178] width 316 height 297
type textarea "h"
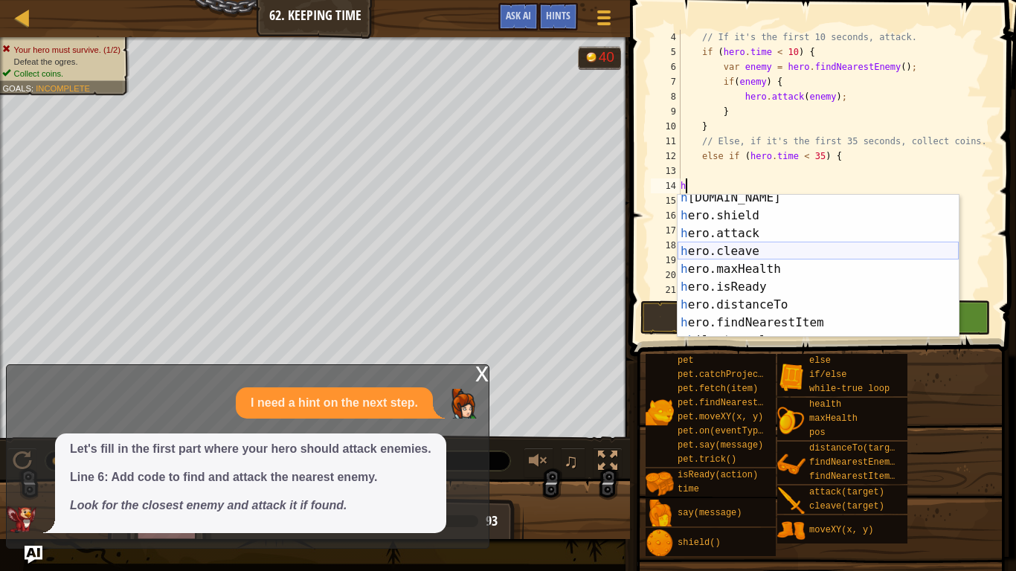
scroll to position [95, 0]
click at [750, 325] on div "h [DOMAIN_NAME] press enter h ero.shield press enter h ero.attack press enter h…" at bounding box center [817, 278] width 281 height 178
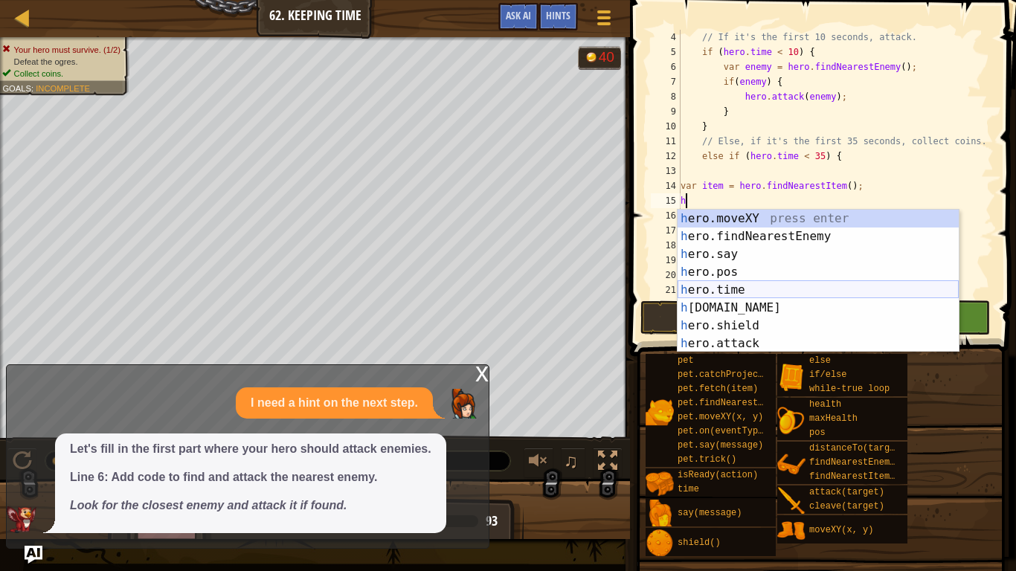
scroll to position [7, 1]
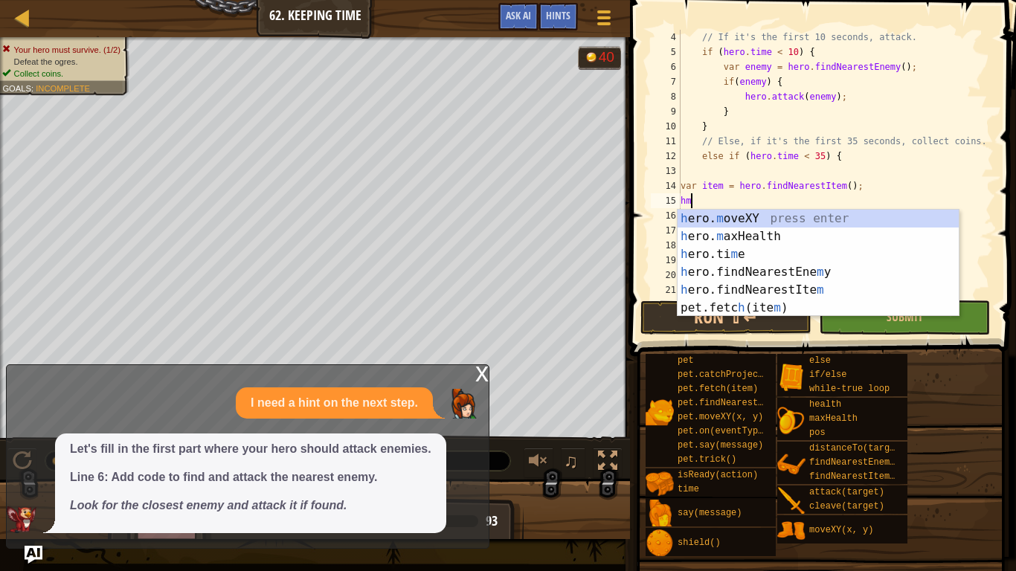
type textarea "h"
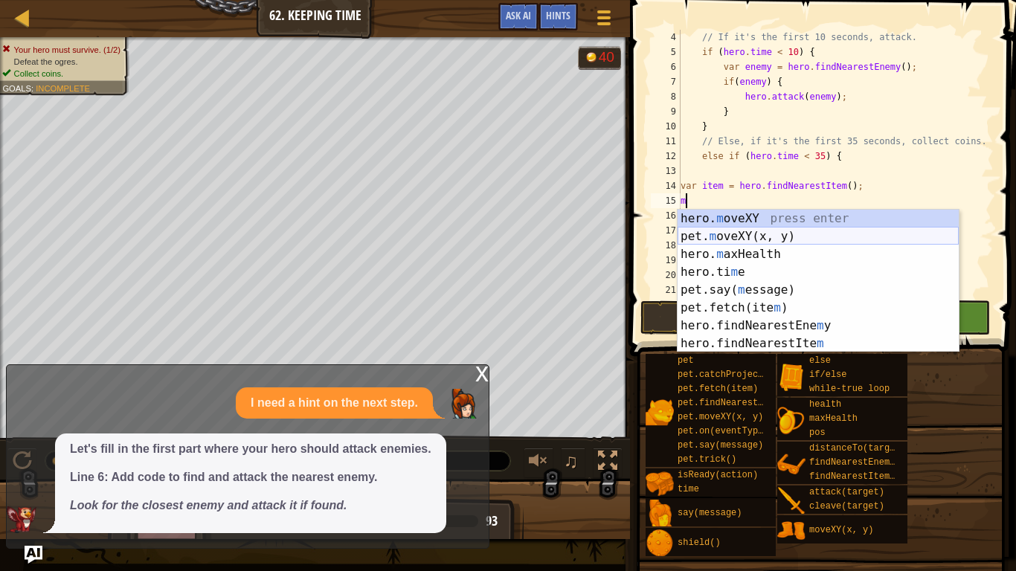
click at [742, 228] on div "hero. m oveXY press enter pet. m oveXY(x, y) press enter hero. m axHealth press…" at bounding box center [817, 299] width 281 height 178
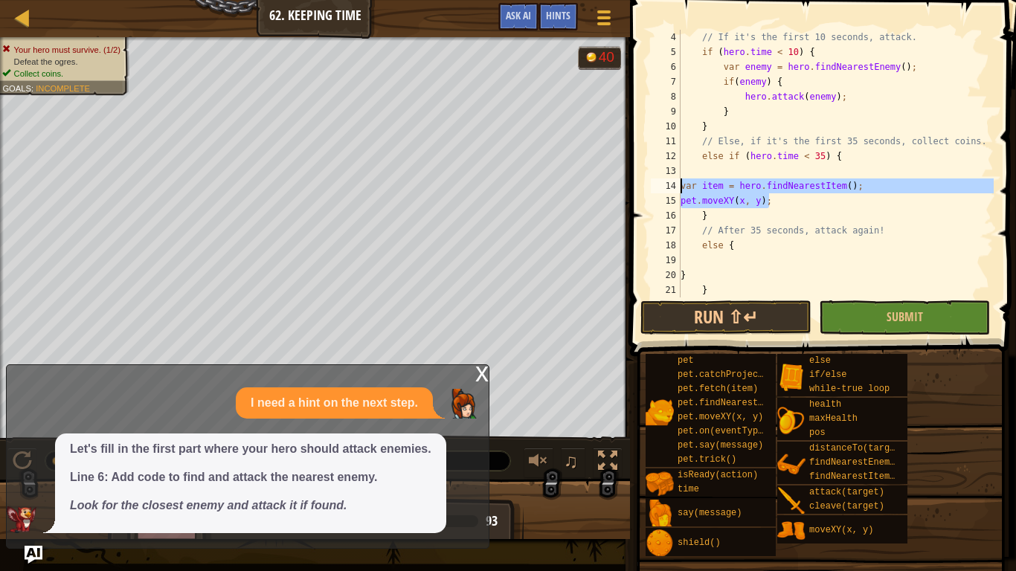
click at [620, 190] on div "Map Computer Science 3 62. Keeping Time Game Menu Done Hints Ask AI 1 2 3 4 5 6…" at bounding box center [508, 285] width 1016 height 571
click at [704, 192] on div "// If it's the first 10 seconds, attack. if ( hero . time < 10 ) { var enemy = …" at bounding box center [835, 164] width 316 height 268
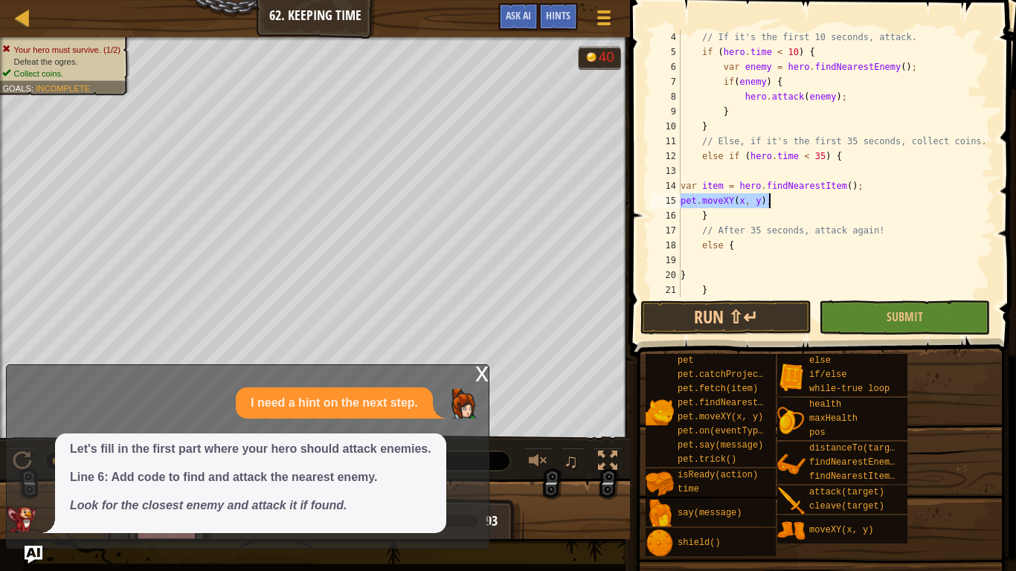
drag, startPoint x: 681, startPoint y: 199, endPoint x: 785, endPoint y: 193, distance: 104.3
click at [785, 193] on div "// If it's the first 10 seconds, attack. if ( hero . time < 10 ) { var enemy = …" at bounding box center [835, 178] width 316 height 297
type textarea "pet.moveXY(x, y);"
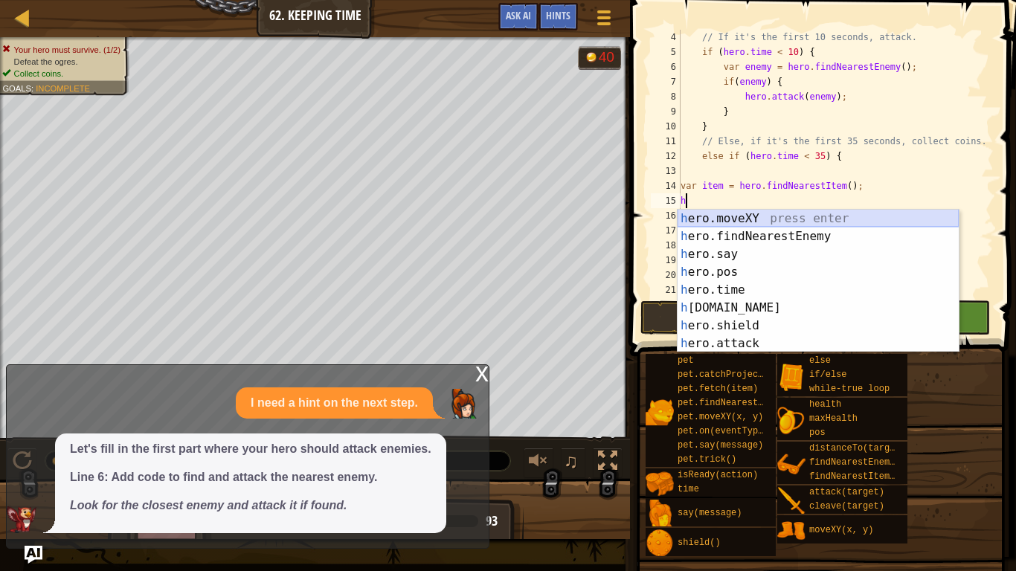
click at [702, 213] on div "h ero.moveXY press enter h ero.findNearestEnemy press enter h ero.say press ent…" at bounding box center [817, 299] width 281 height 178
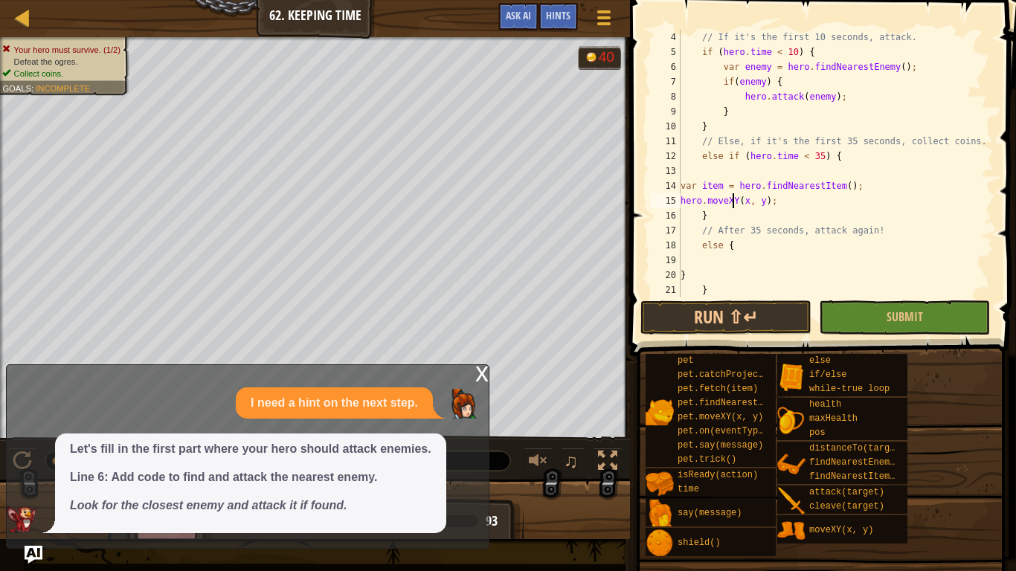
click at [734, 199] on div "// If it's the first 10 seconds, attack. if ( hero . time < 10 ) { var enemy = …" at bounding box center [835, 178] width 316 height 297
click at [739, 200] on div "// If it's the first 10 seconds, attack. if ( hero . time < 10 ) { var enemy = …" at bounding box center [835, 178] width 316 height 297
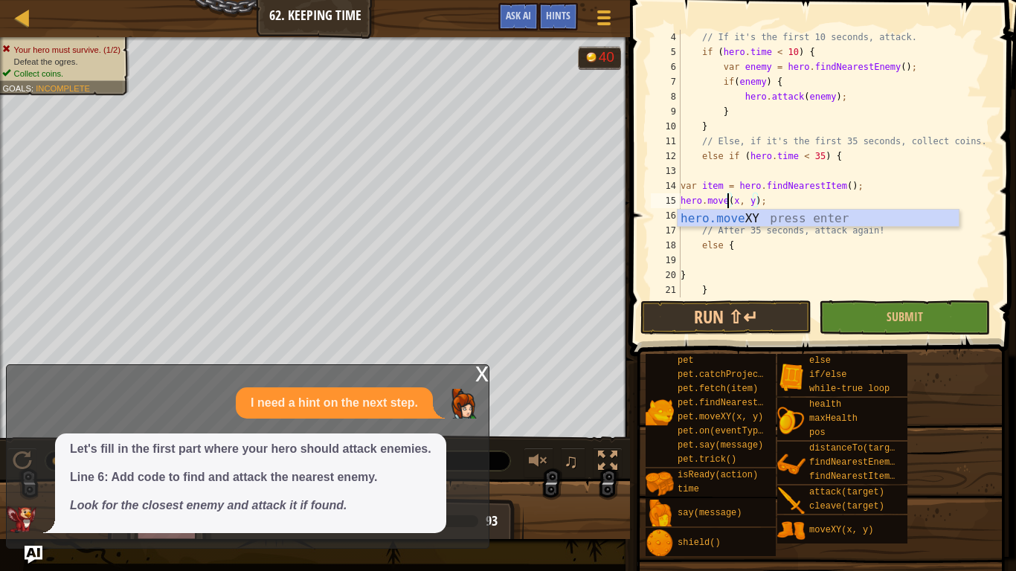
click at [733, 202] on div "// If it's the first 10 seconds, attack. if ( hero . time < 10 ) { var enemy = …" at bounding box center [835, 178] width 316 height 297
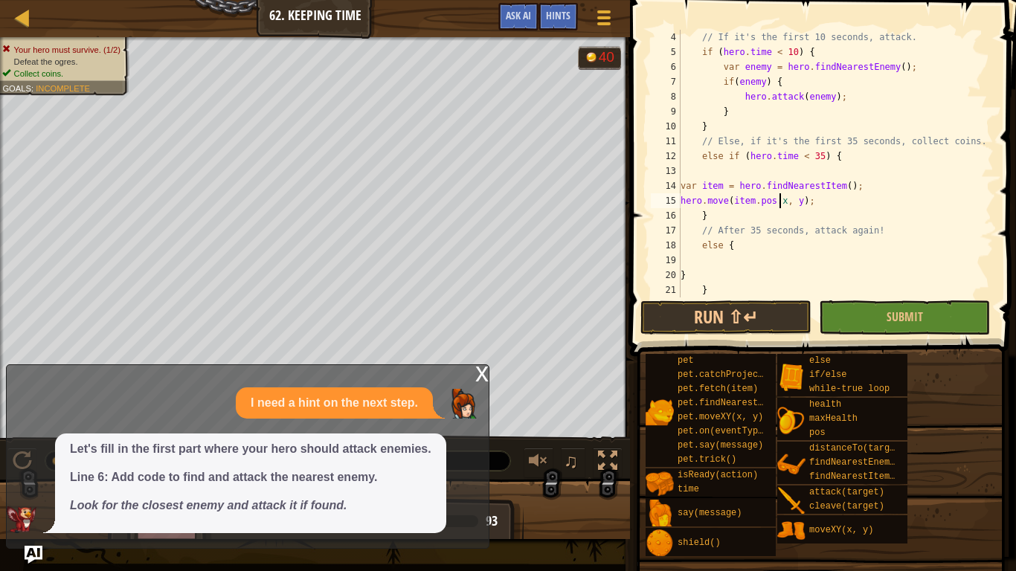
scroll to position [7, 15]
click at [793, 201] on div "// If it's the first 10 seconds, attack. if ( hero . time < 10 ) { var enemy = …" at bounding box center [835, 178] width 316 height 297
type textarea "hero.move(item.pos.x, item.pos.y);"
click at [764, 301] on button "Run ⇧↵" at bounding box center [725, 317] width 171 height 34
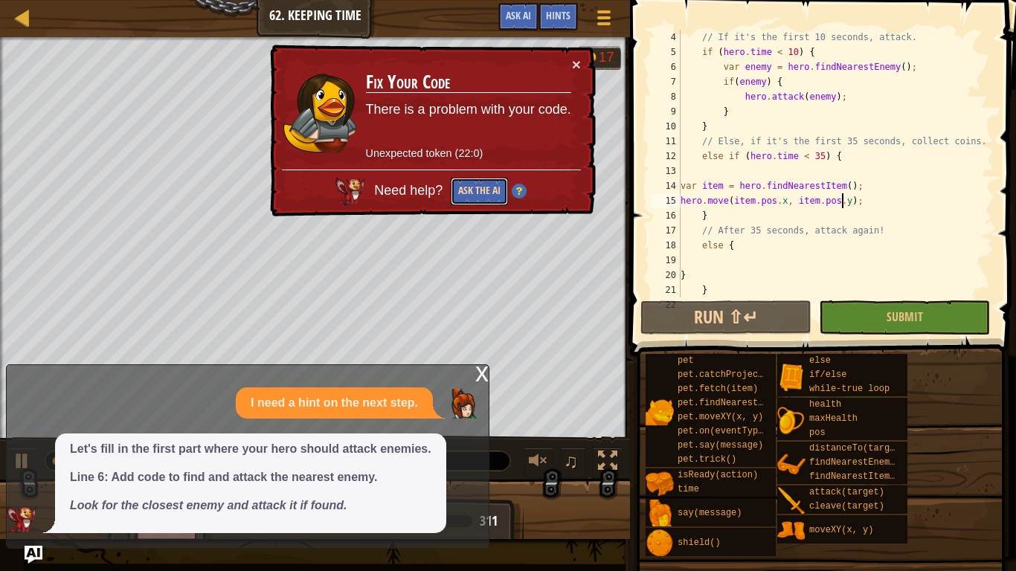
click at [486, 192] on button "Ask the AI" at bounding box center [479, 192] width 57 height 28
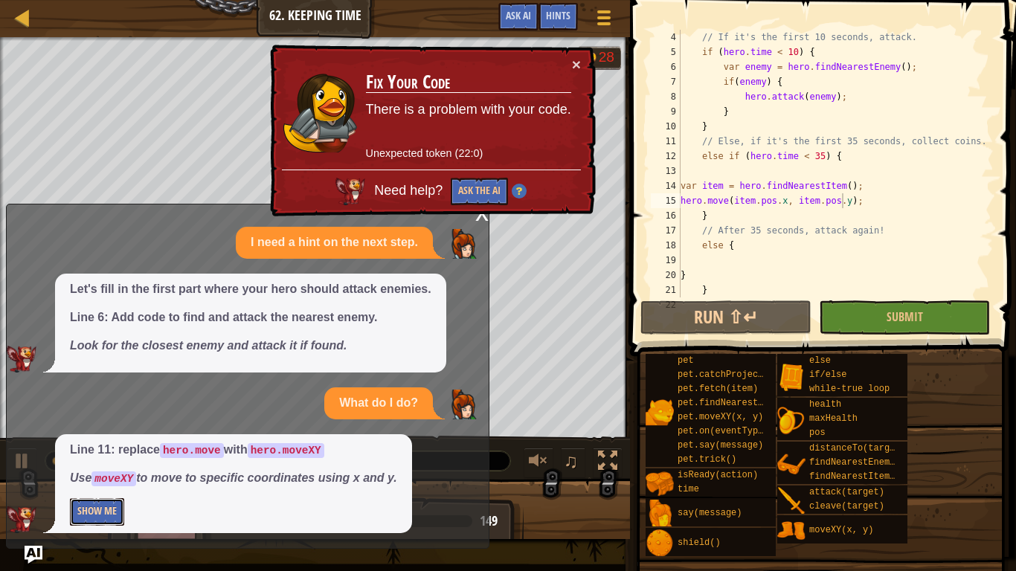
click at [85, 445] on button "Show Me" at bounding box center [97, 512] width 54 height 28
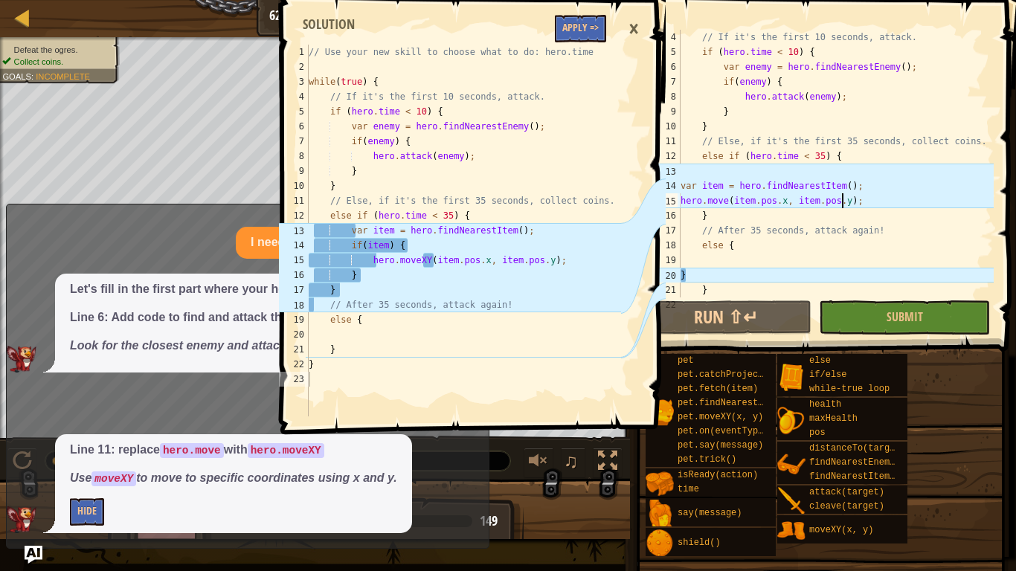
click at [553, 25] on span at bounding box center [475, 196] width 398 height 478
click at [560, 32] on button "Apply =>" at bounding box center [580, 29] width 51 height 28
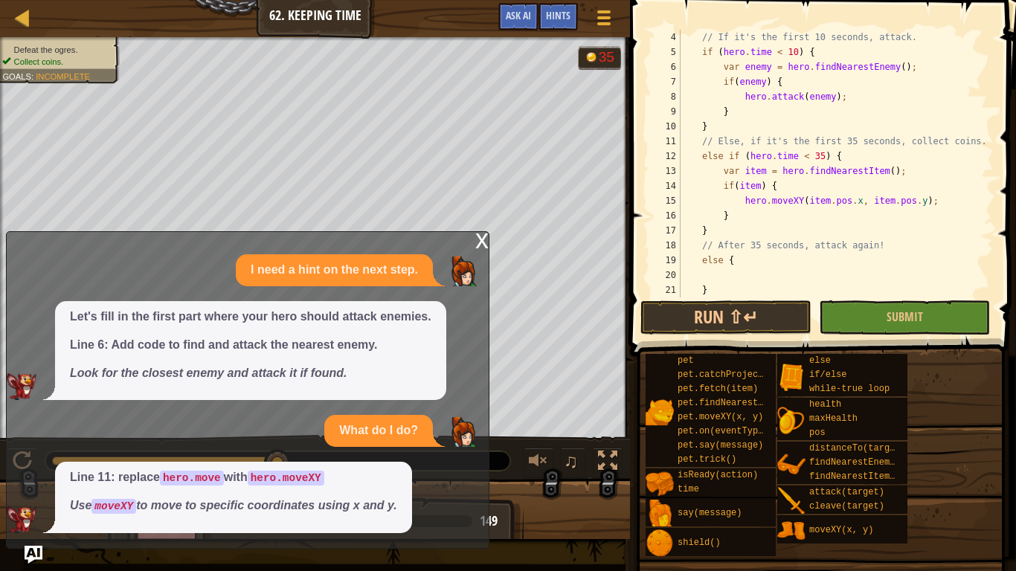
click at [482, 235] on div "x" at bounding box center [481, 239] width 13 height 15
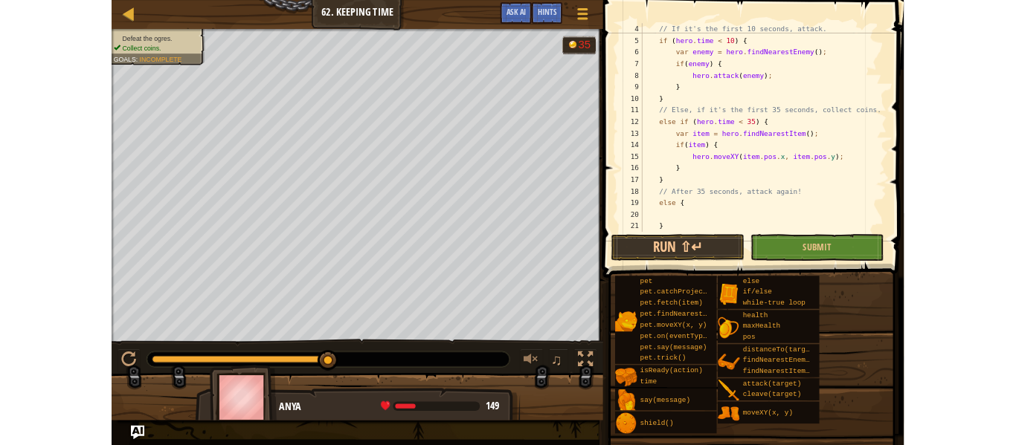
scroll to position [74, 0]
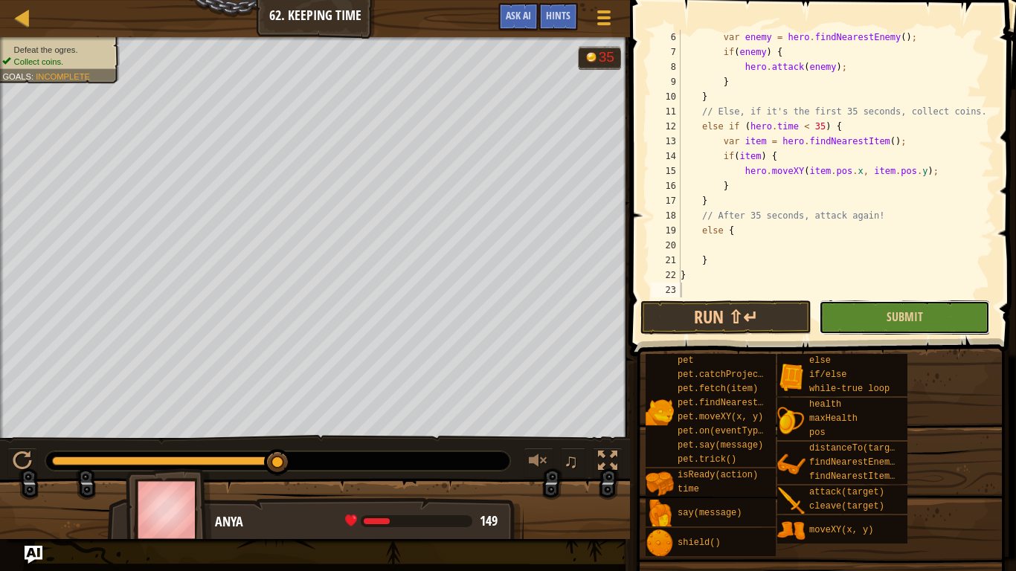
click at [859, 325] on button "Submit" at bounding box center [904, 317] width 171 height 34
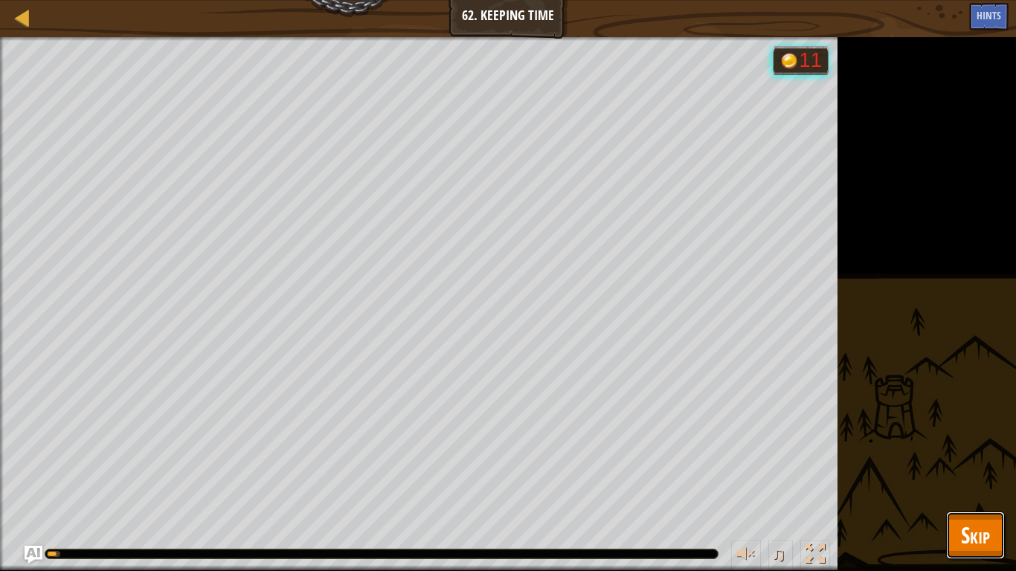
click at [996, 445] on button "Skip" at bounding box center [975, 536] width 59 height 48
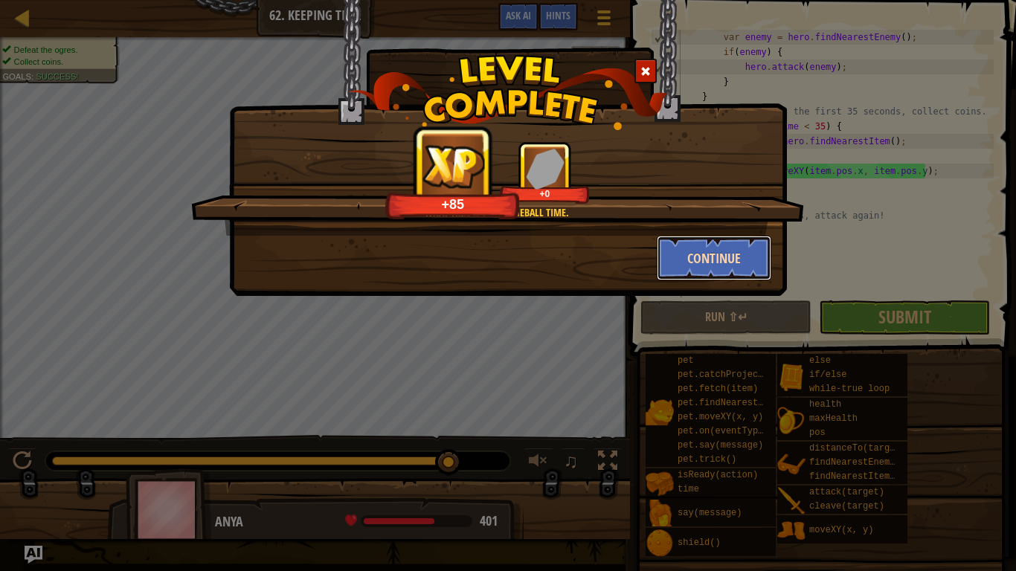
click at [693, 245] on button "Continue" at bounding box center [714, 258] width 115 height 45
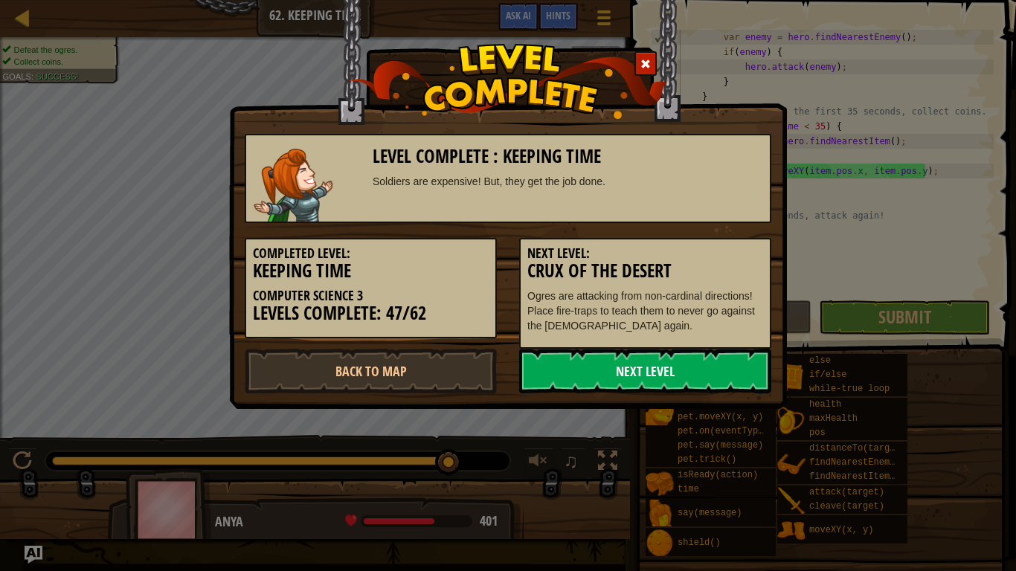
click at [557, 372] on link "Next Level" at bounding box center [645, 371] width 252 height 45
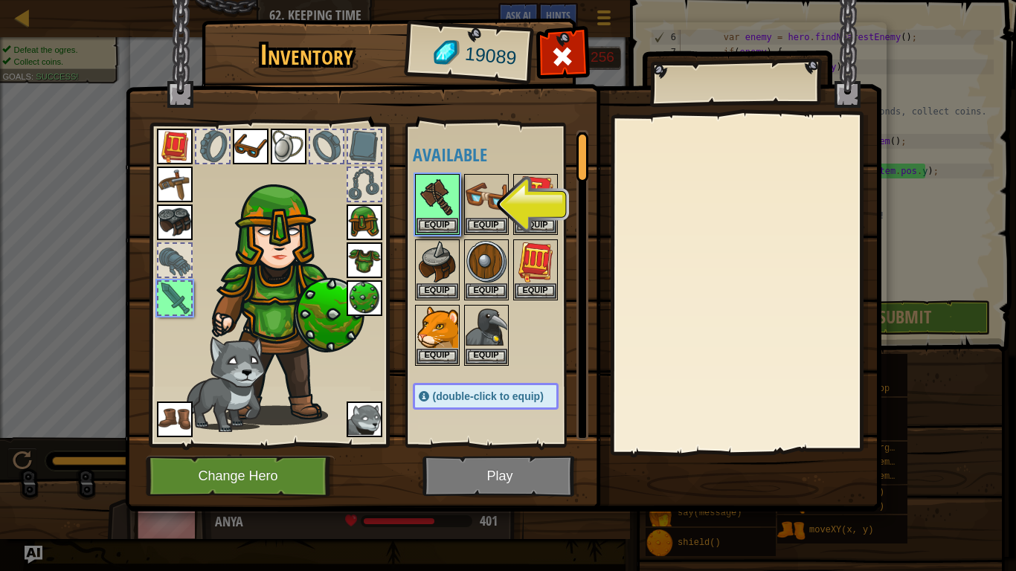
click at [557, 372] on div "Available Equip Equip Equip Equip Equip Equip Equip Equip Equip Equip Equip Equ…" at bounding box center [501, 285] width 176 height 310
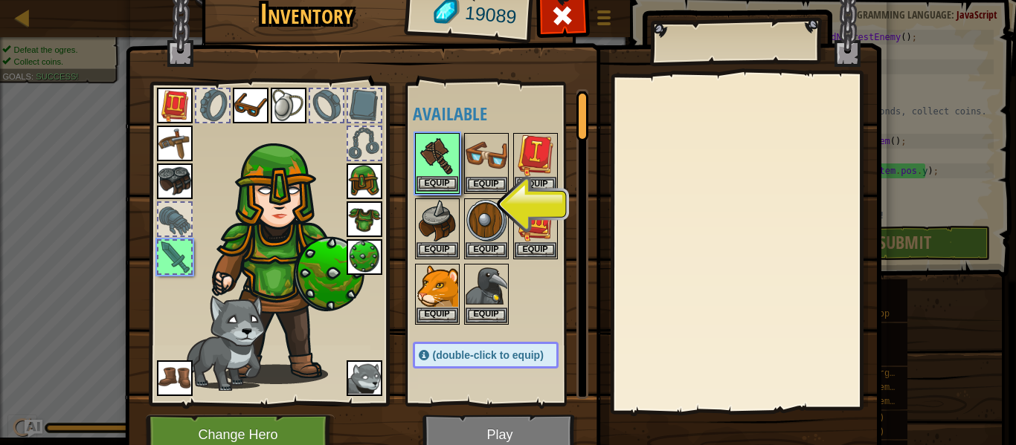
click at [440, 166] on img at bounding box center [437, 156] width 42 height 42
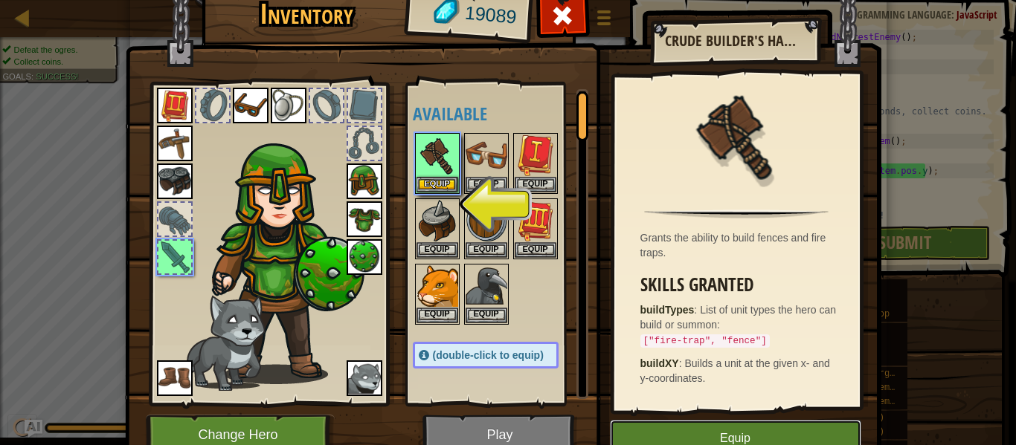
click at [754, 435] on button "Equip" at bounding box center [735, 438] width 251 height 37
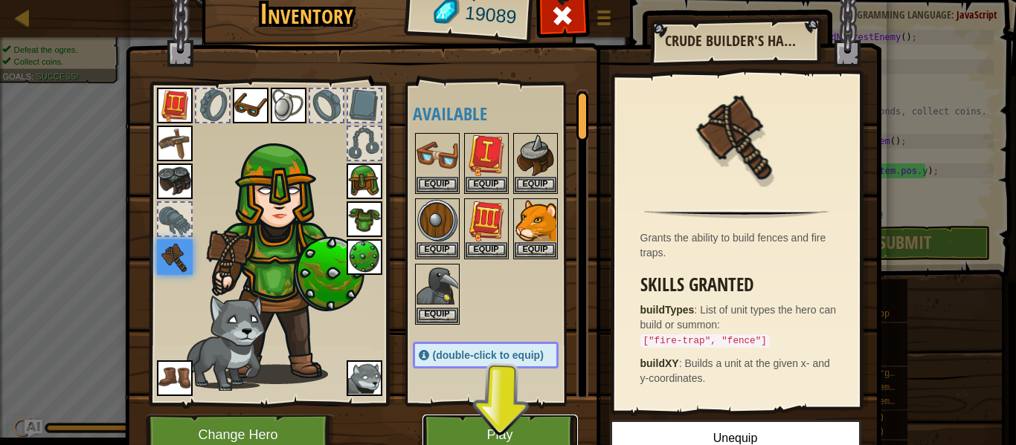
click at [489, 416] on button "Play" at bounding box center [499, 435] width 155 height 41
